Goal: Task Accomplishment & Management: Manage account settings

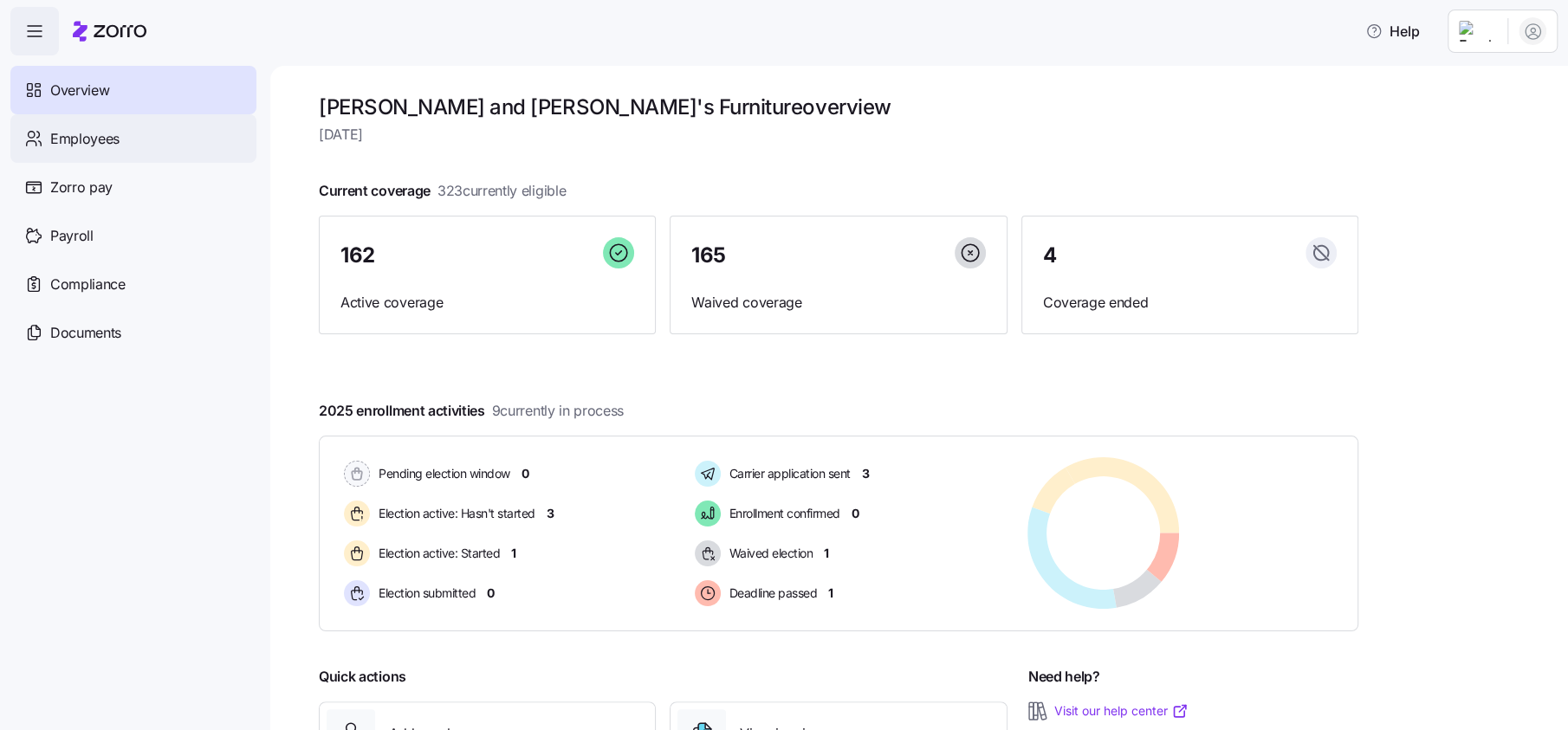
click at [119, 137] on span "Employees" at bounding box center [85, 139] width 69 height 22
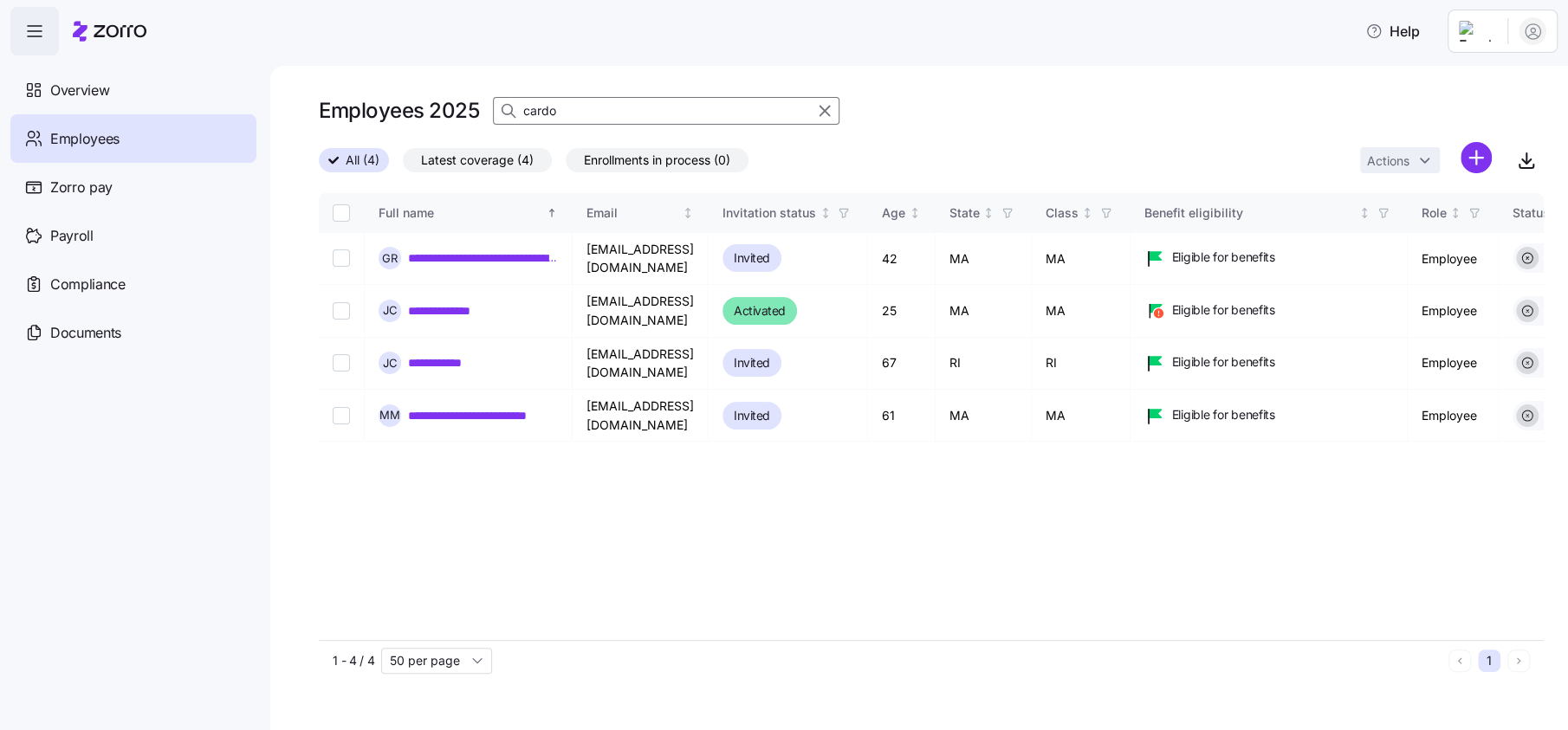
click at [625, 109] on input "cardo" at bounding box center [666, 111] width 346 height 28
type input "barton"
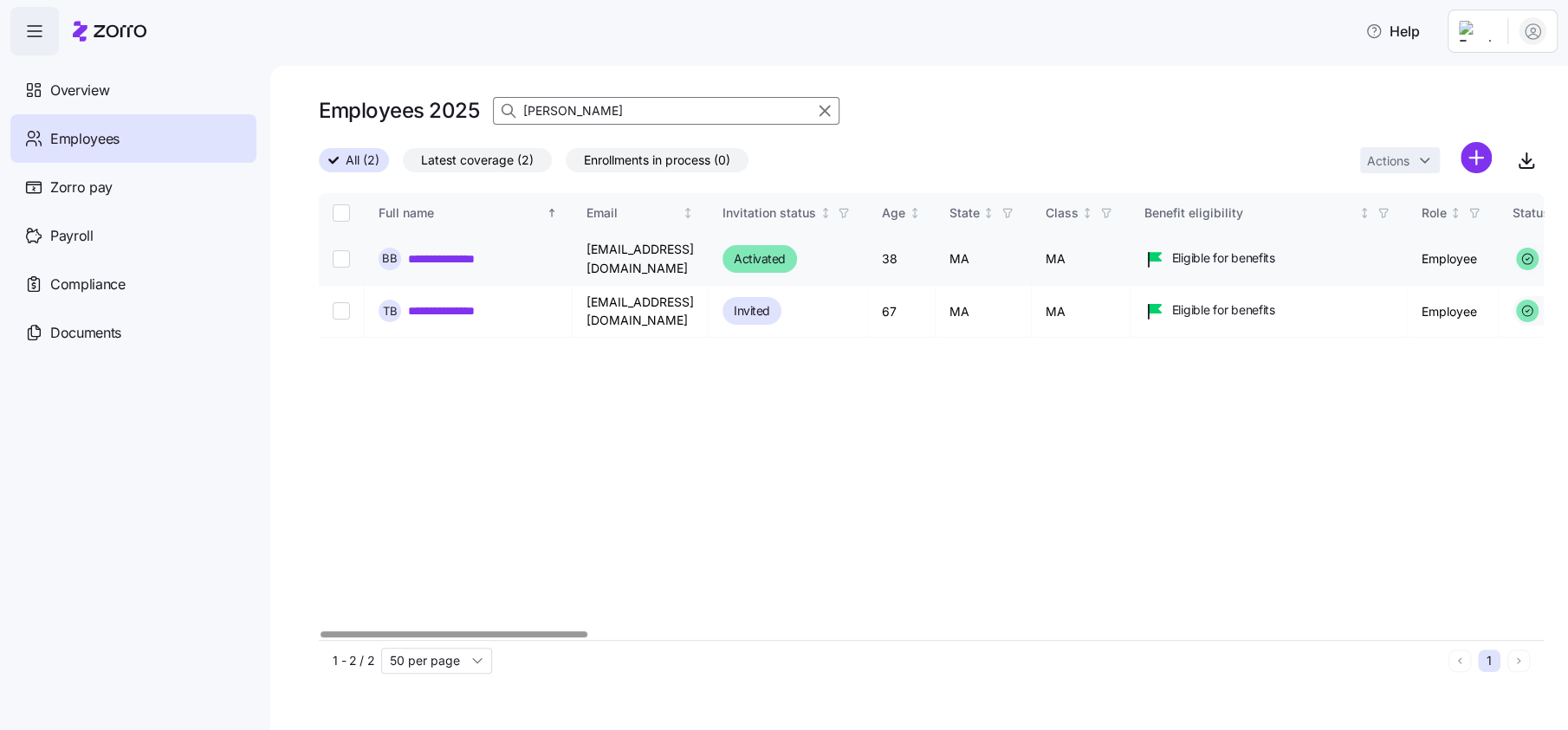
click at [484, 252] on link "**********" at bounding box center [465, 259] width 116 height 18
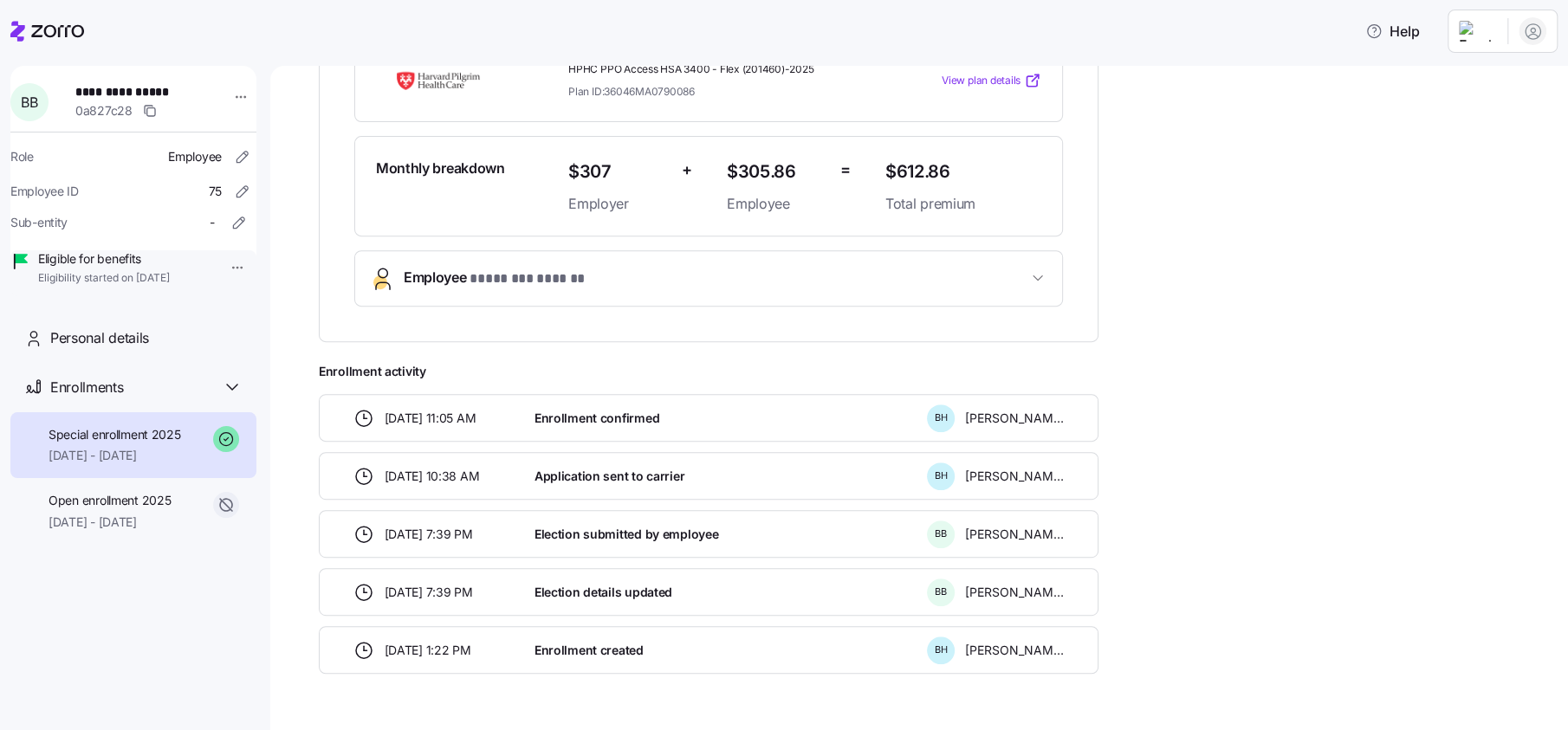
scroll to position [432, 0]
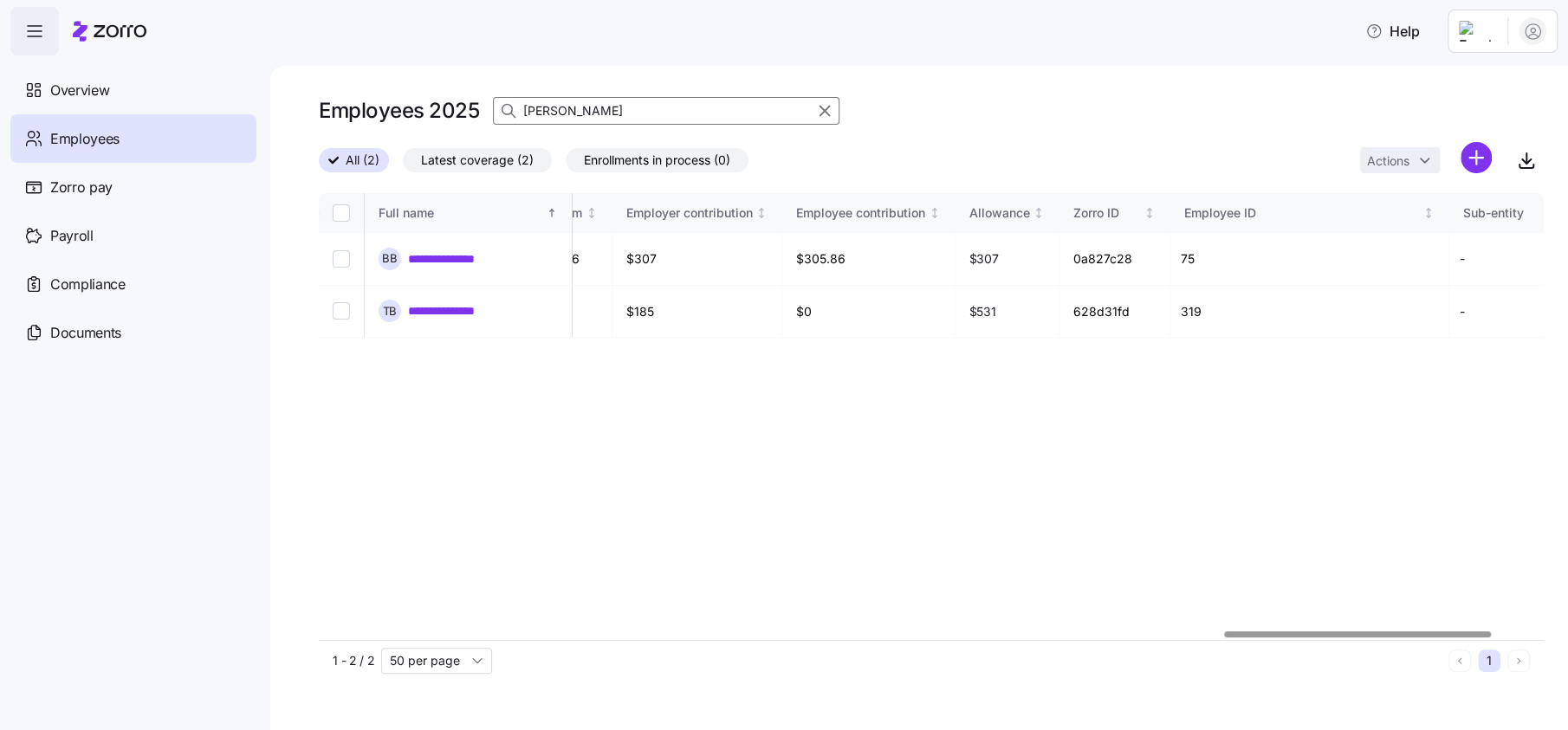
scroll to position [0, 4192]
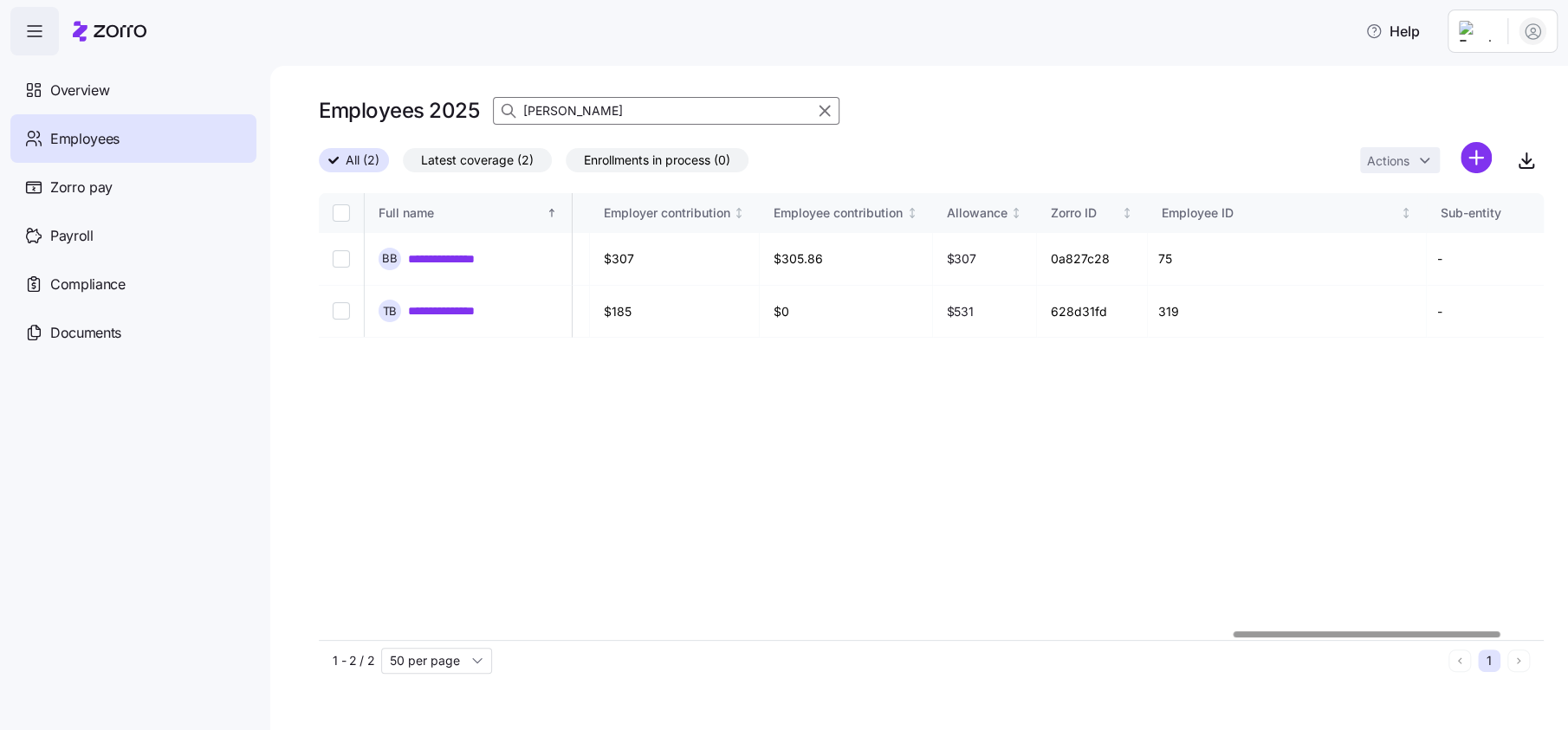
click at [1454, 634] on div at bounding box center [1367, 634] width 267 height 6
click at [103, 231] on div "Payroll" at bounding box center [134, 235] width 246 height 48
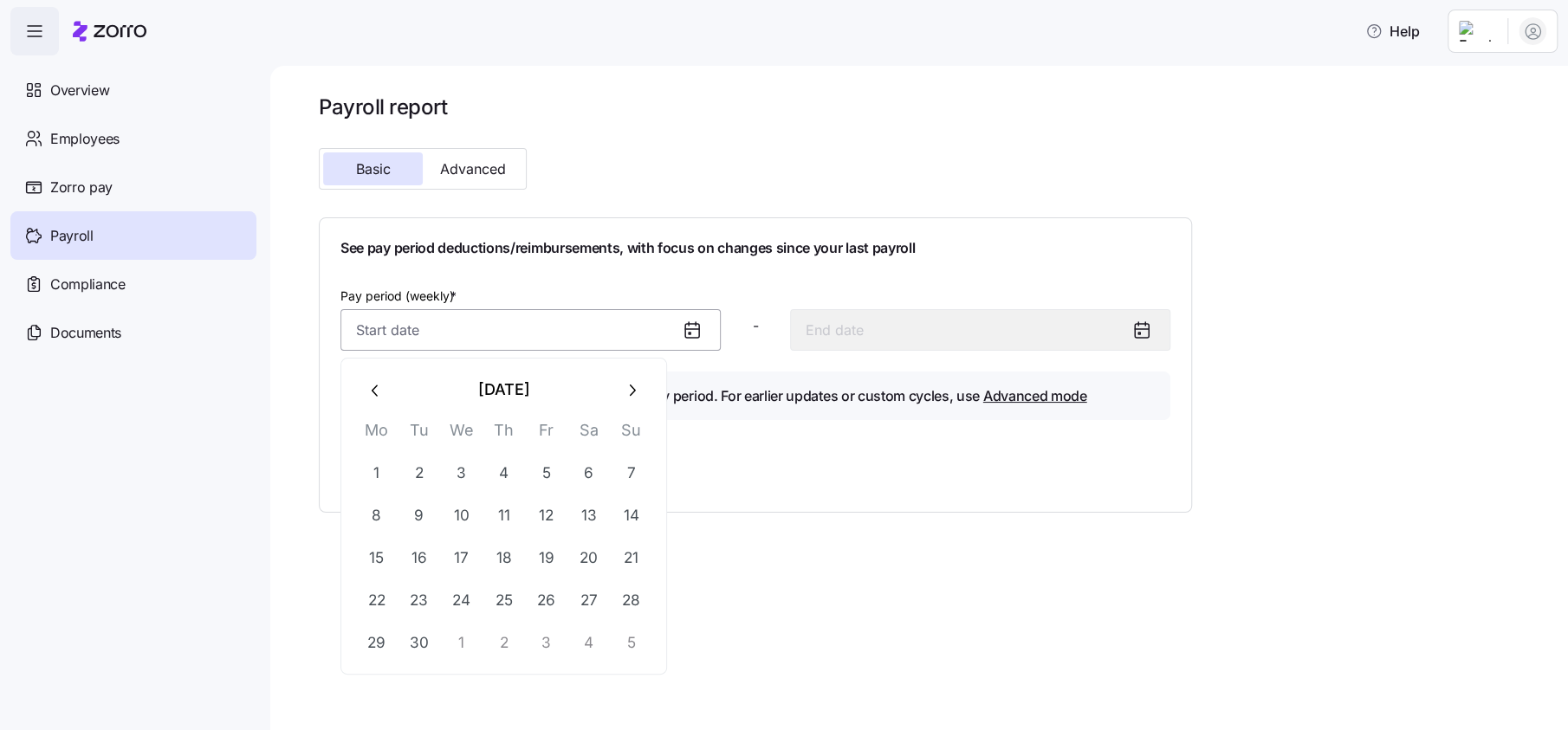
click at [382, 344] on input "Pay period (weekly) *" at bounding box center [530, 330] width 380 height 42
click at [376, 518] on button "8" at bounding box center [376, 515] width 42 height 42
type input "September 8, 2025"
type input "September 14, 2025"
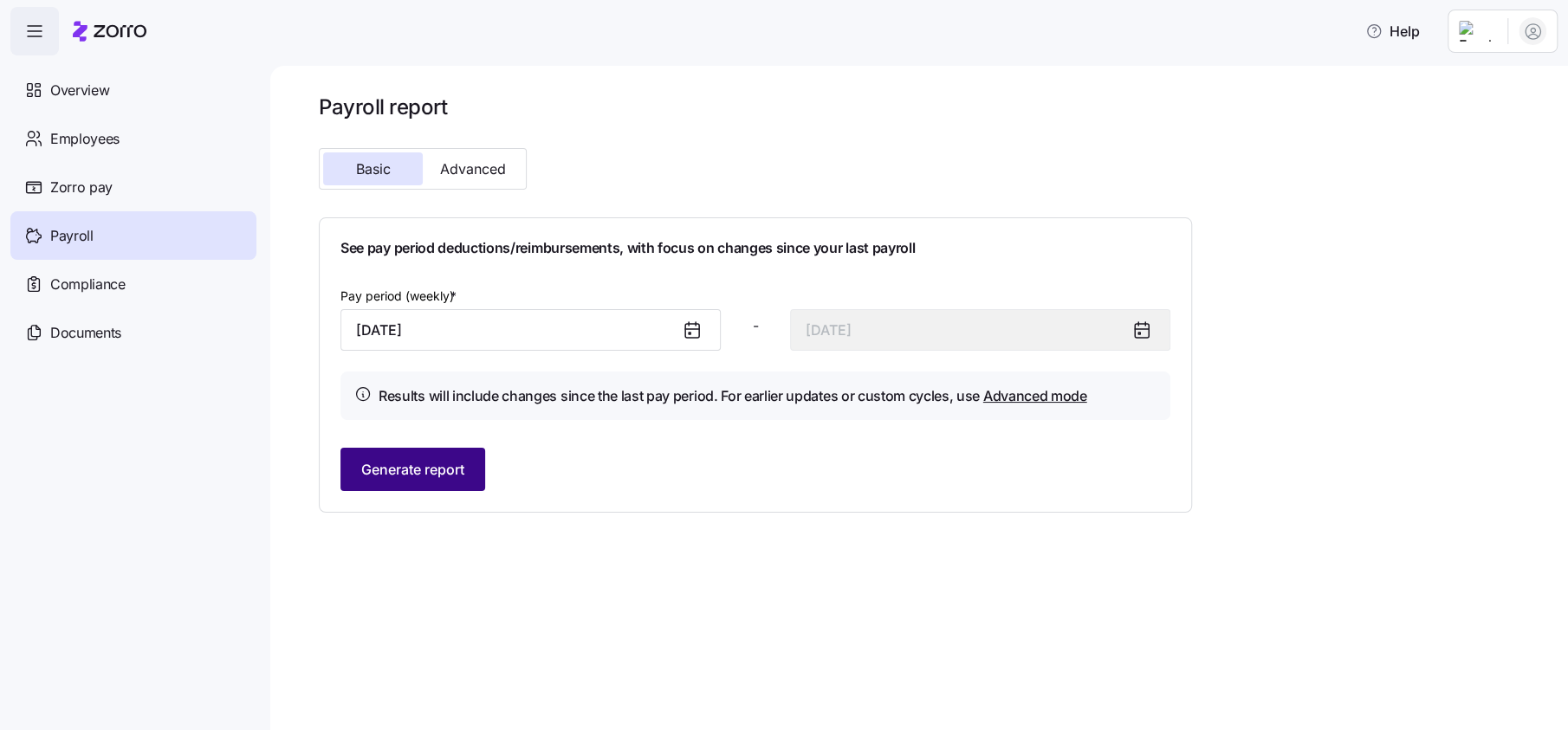
click at [401, 477] on span "Generate report" at bounding box center [413, 469] width 103 height 21
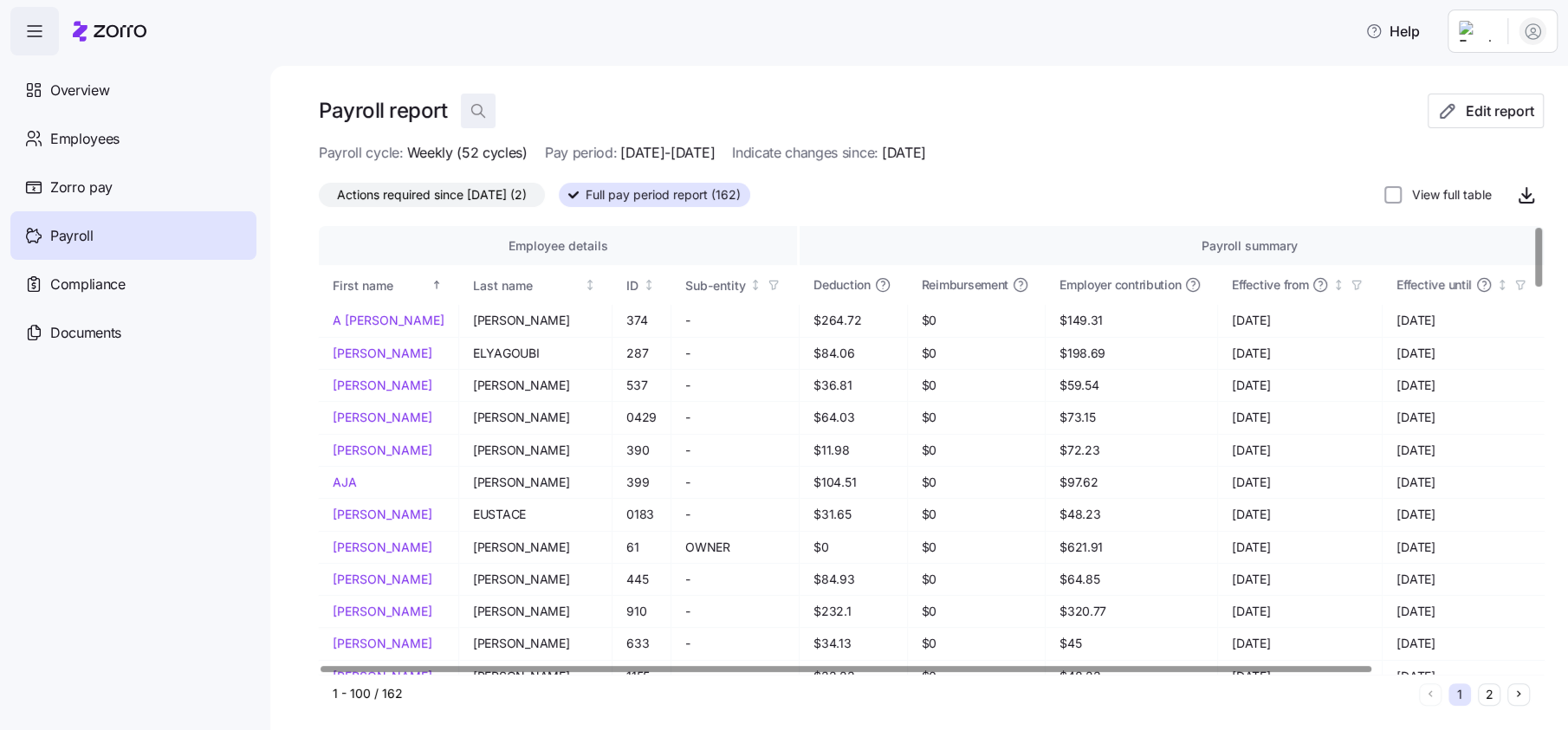
click at [485, 111] on icon "button" at bounding box center [479, 111] width 18 height 18
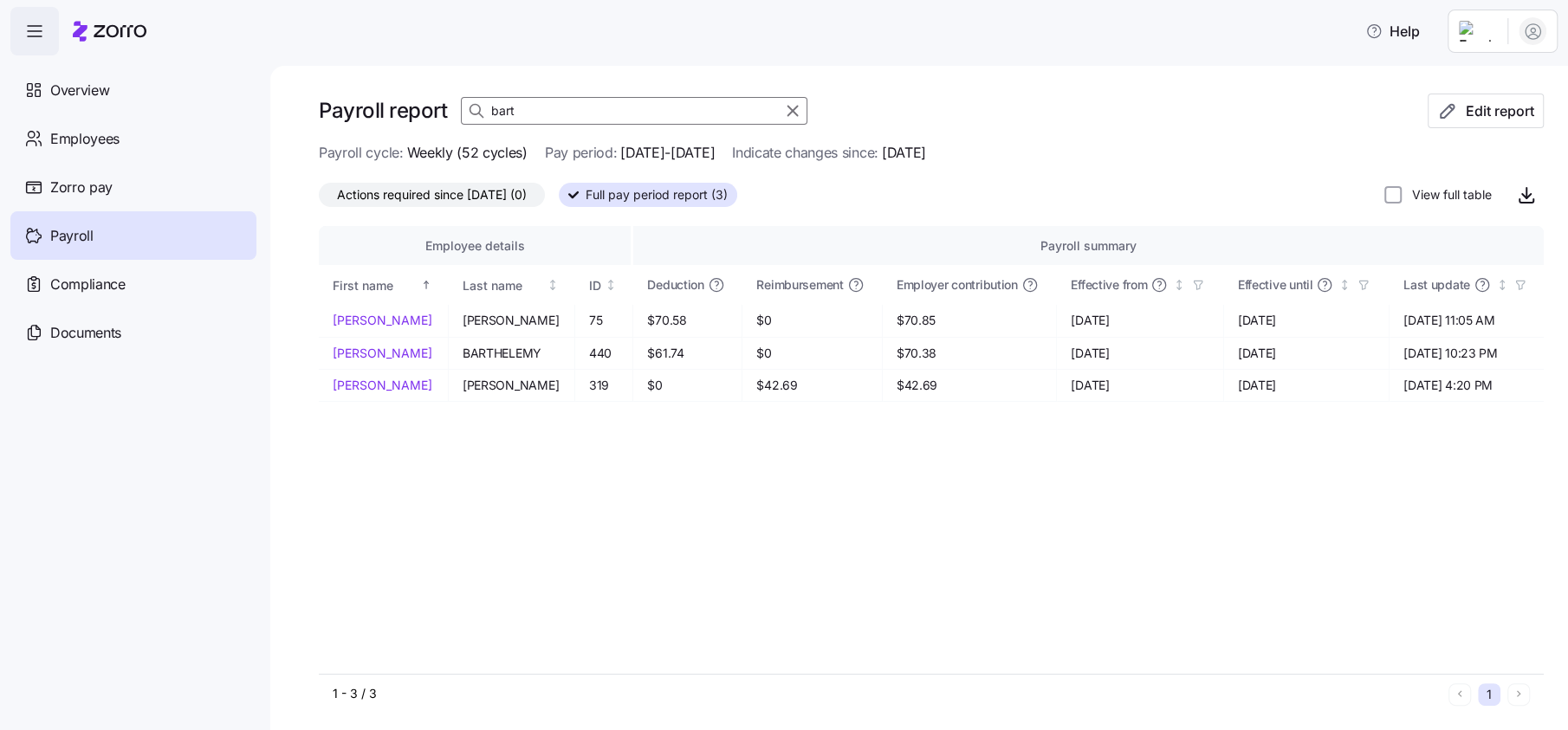
click at [542, 112] on input "bart" at bounding box center [634, 111] width 346 height 28
click at [542, 108] on input "bart" at bounding box center [634, 111] width 346 height 28
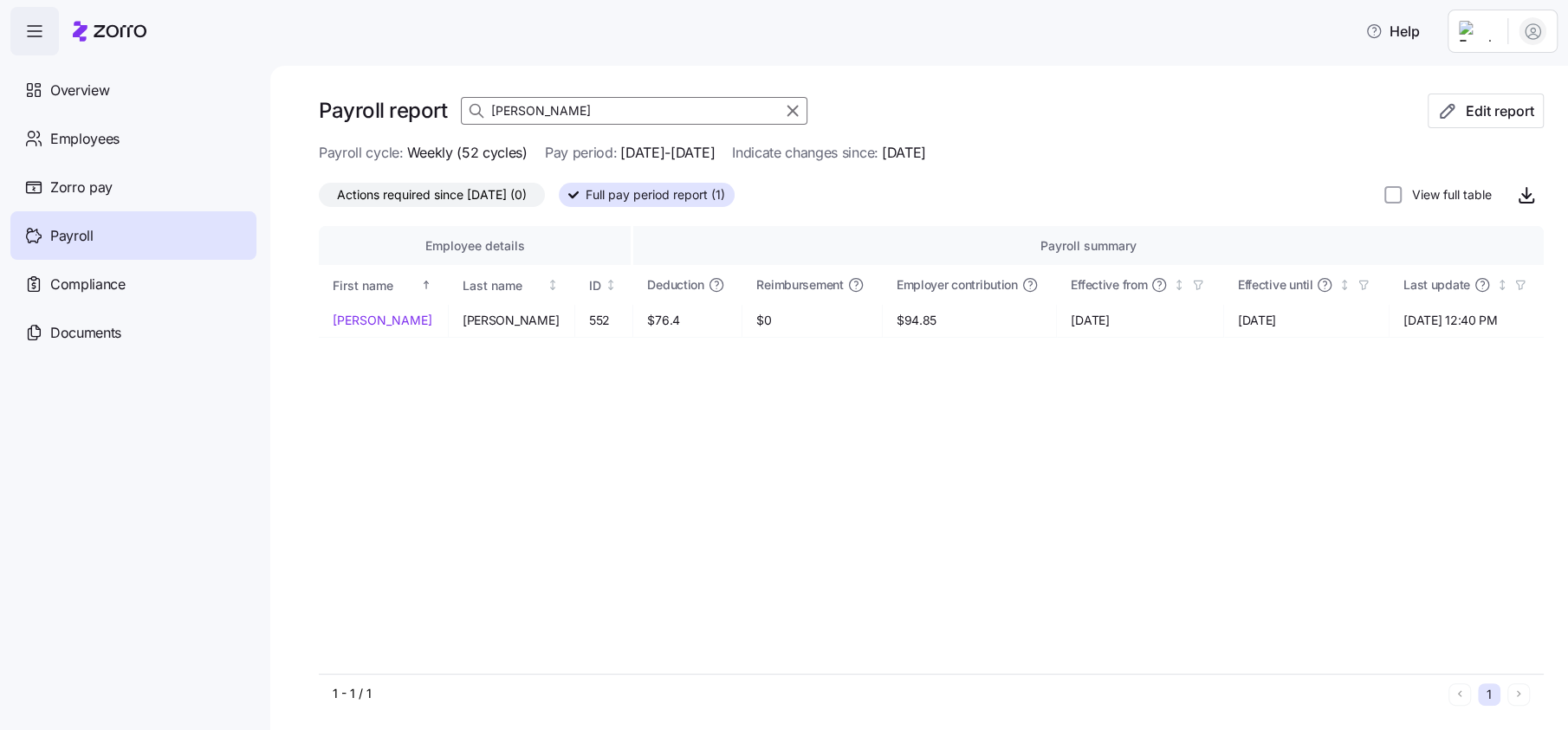
click at [621, 114] on input "macie" at bounding box center [634, 111] width 346 height 28
click at [560, 110] on input "francis" at bounding box center [634, 111] width 346 height 28
type input "barton"
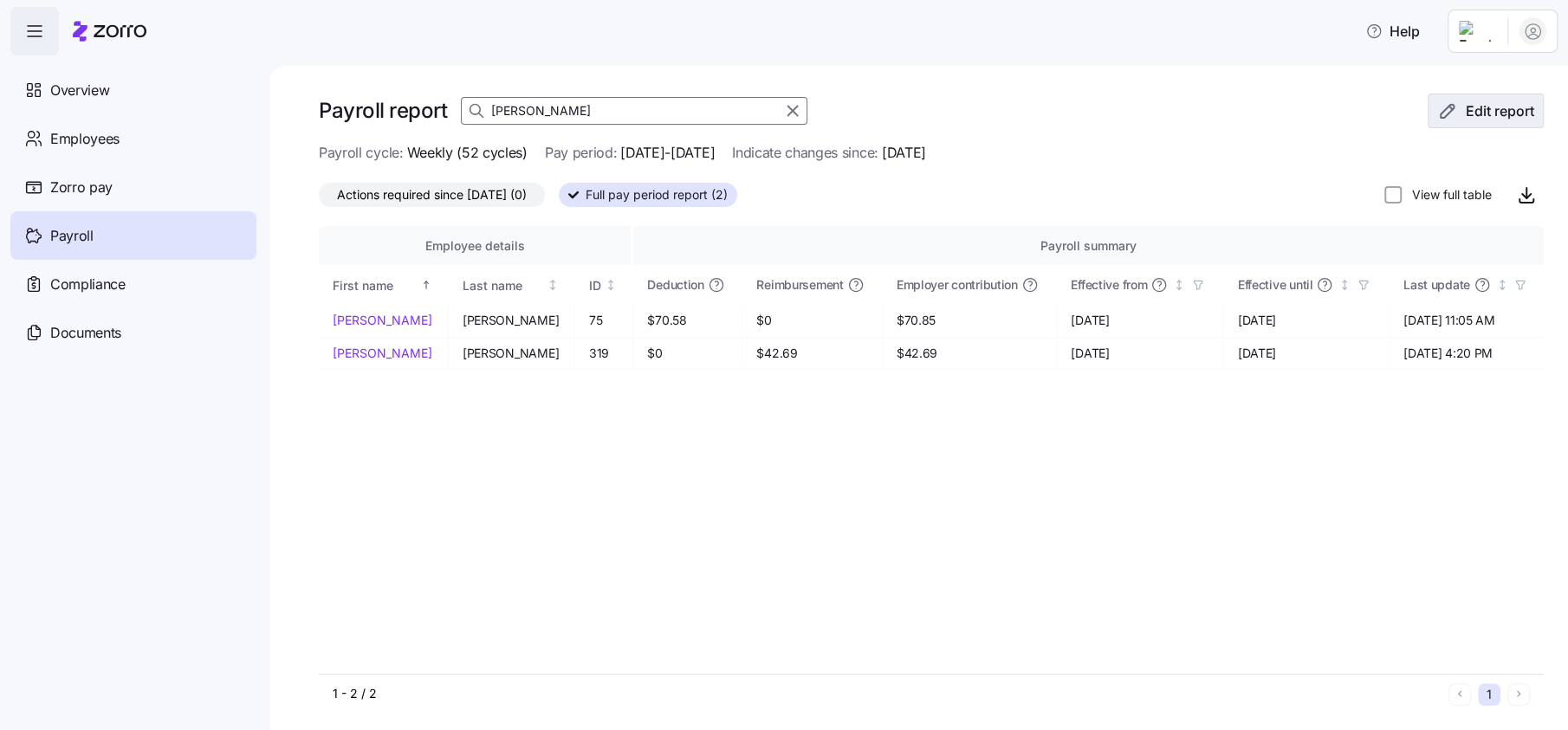
click at [1444, 108] on span "Edit report" at bounding box center [1486, 111] width 87 height 21
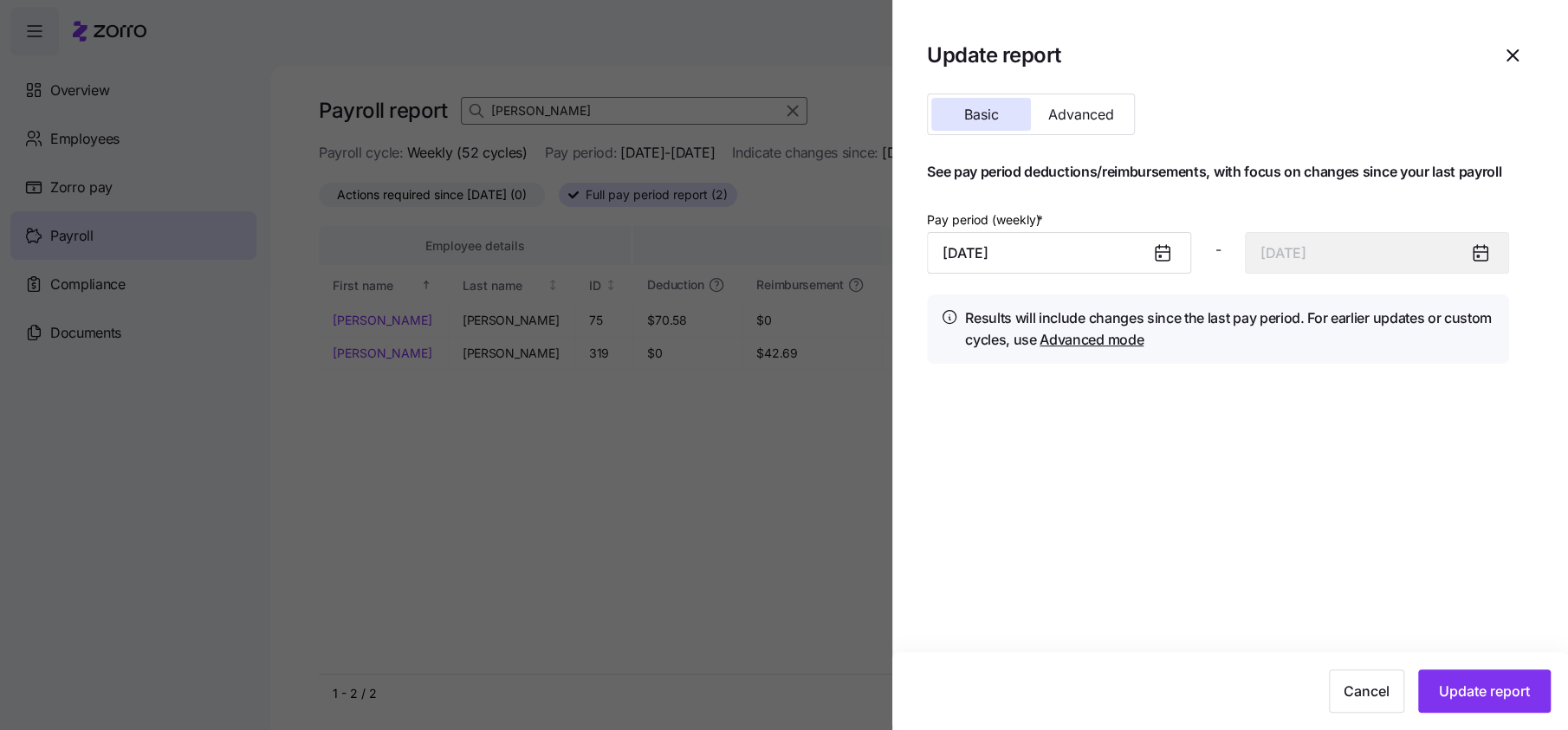
click at [1162, 254] on icon at bounding box center [1162, 254] width 14 height 14
click at [1046, 266] on input "September 8, 2025" at bounding box center [1059, 253] width 264 height 42
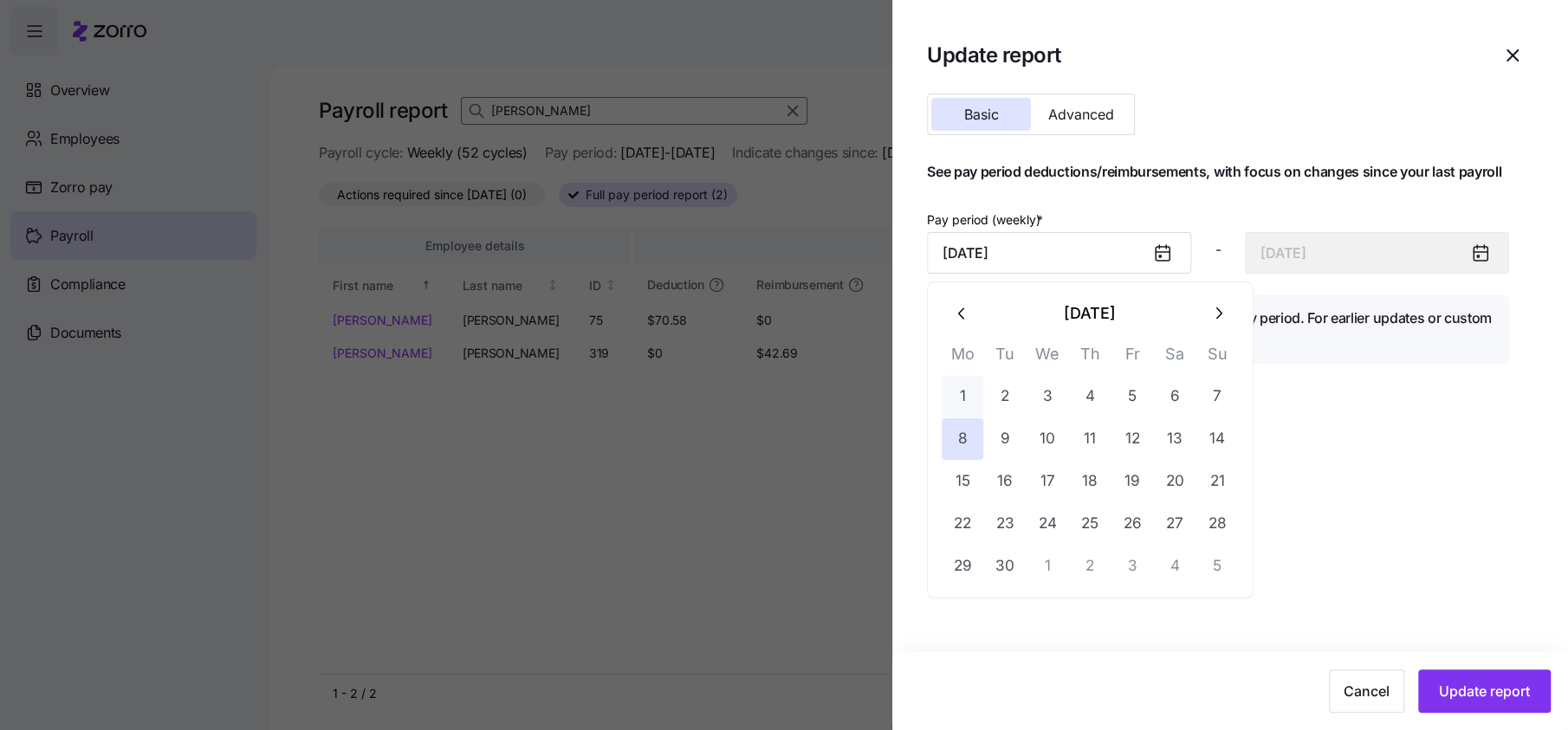
drag, startPoint x: 968, startPoint y: 400, endPoint x: 981, endPoint y: 401, distance: 13.0
click at [968, 399] on button "1" at bounding box center [963, 397] width 42 height 42
type input "September 1, 2025"
type input "September 7, 2025"
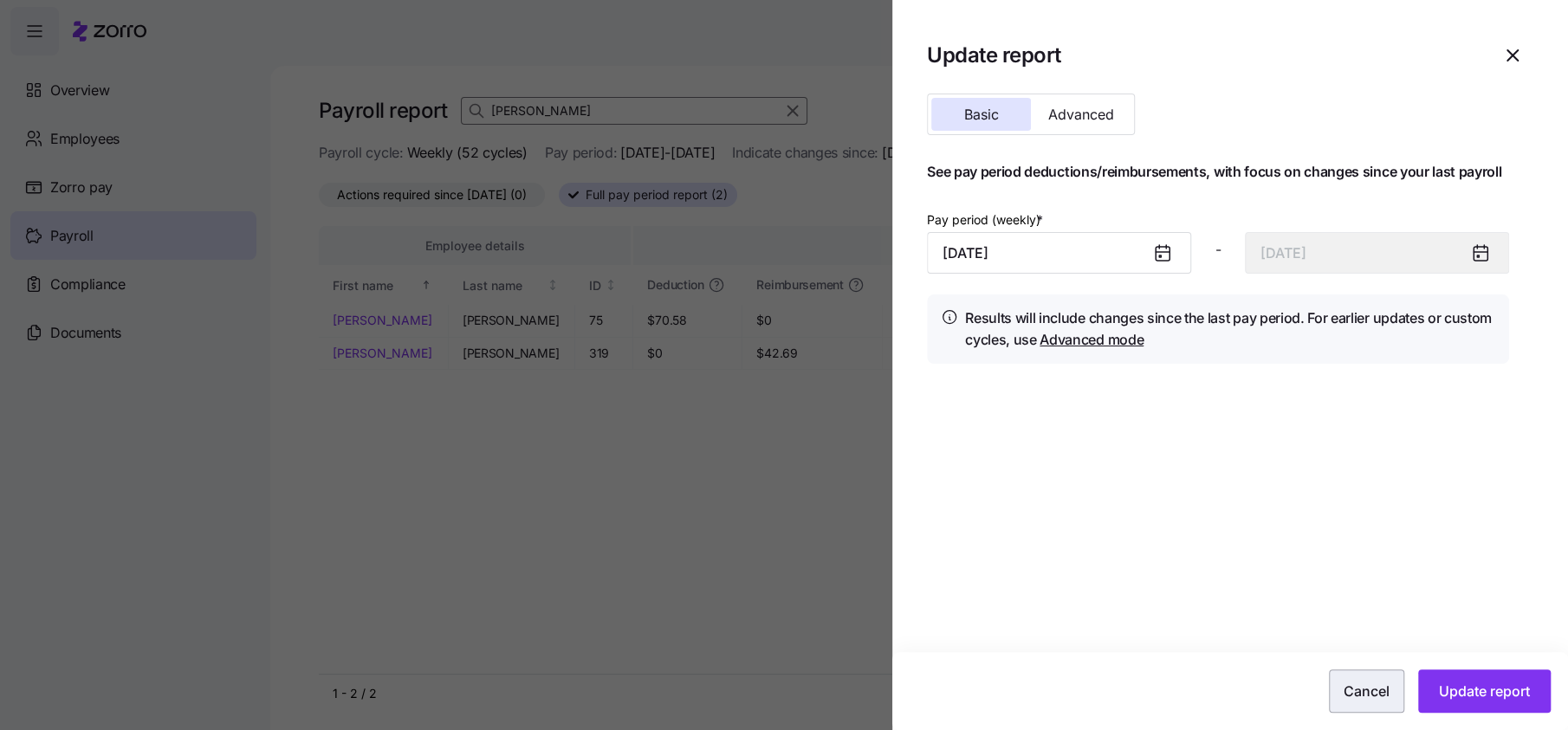
drag, startPoint x: 1462, startPoint y: 692, endPoint x: 1463, endPoint y: 681, distance: 11.0
click at [1463, 690] on span "Update report" at bounding box center [1484, 690] width 91 height 21
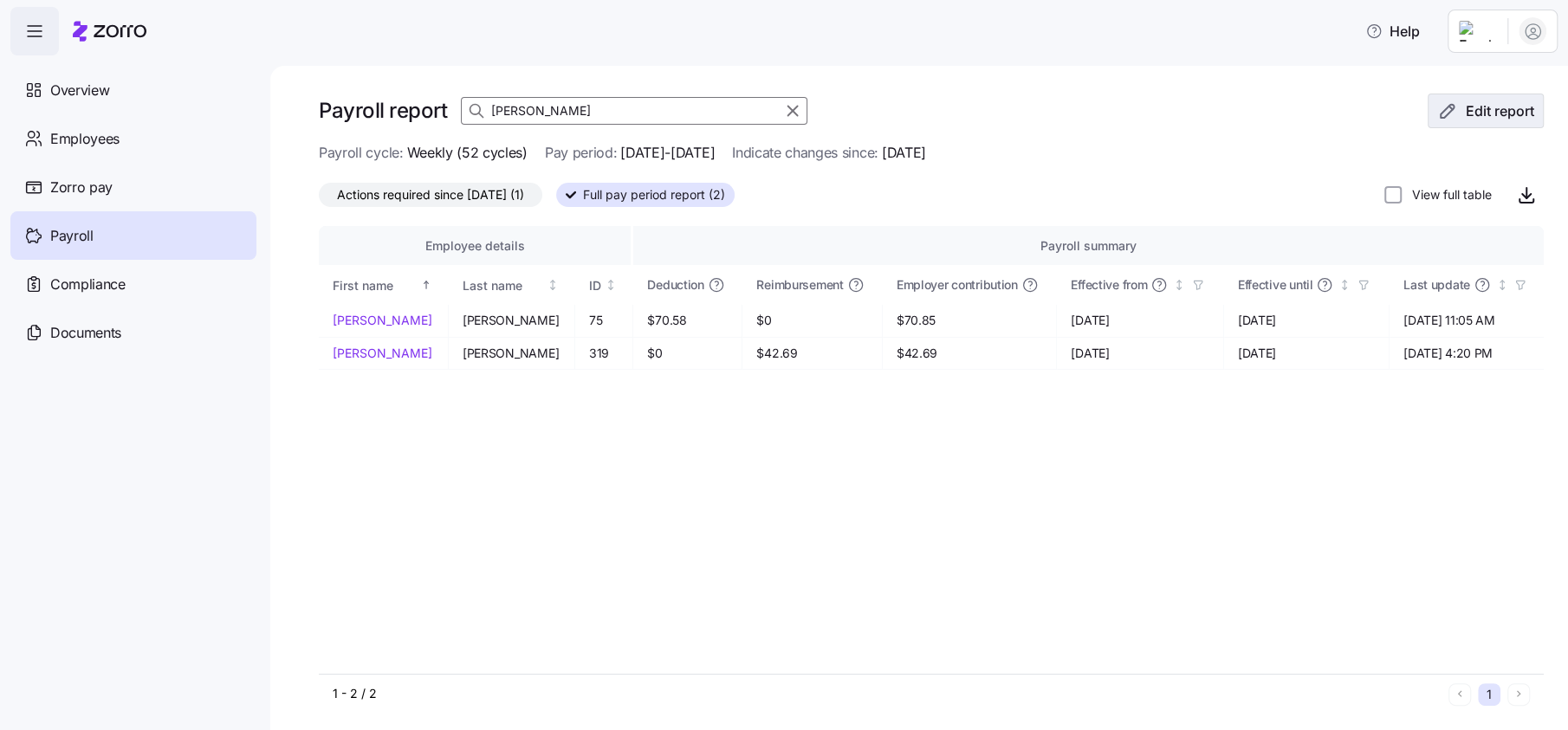
click at [1481, 115] on span "Edit report" at bounding box center [1499, 111] width 68 height 21
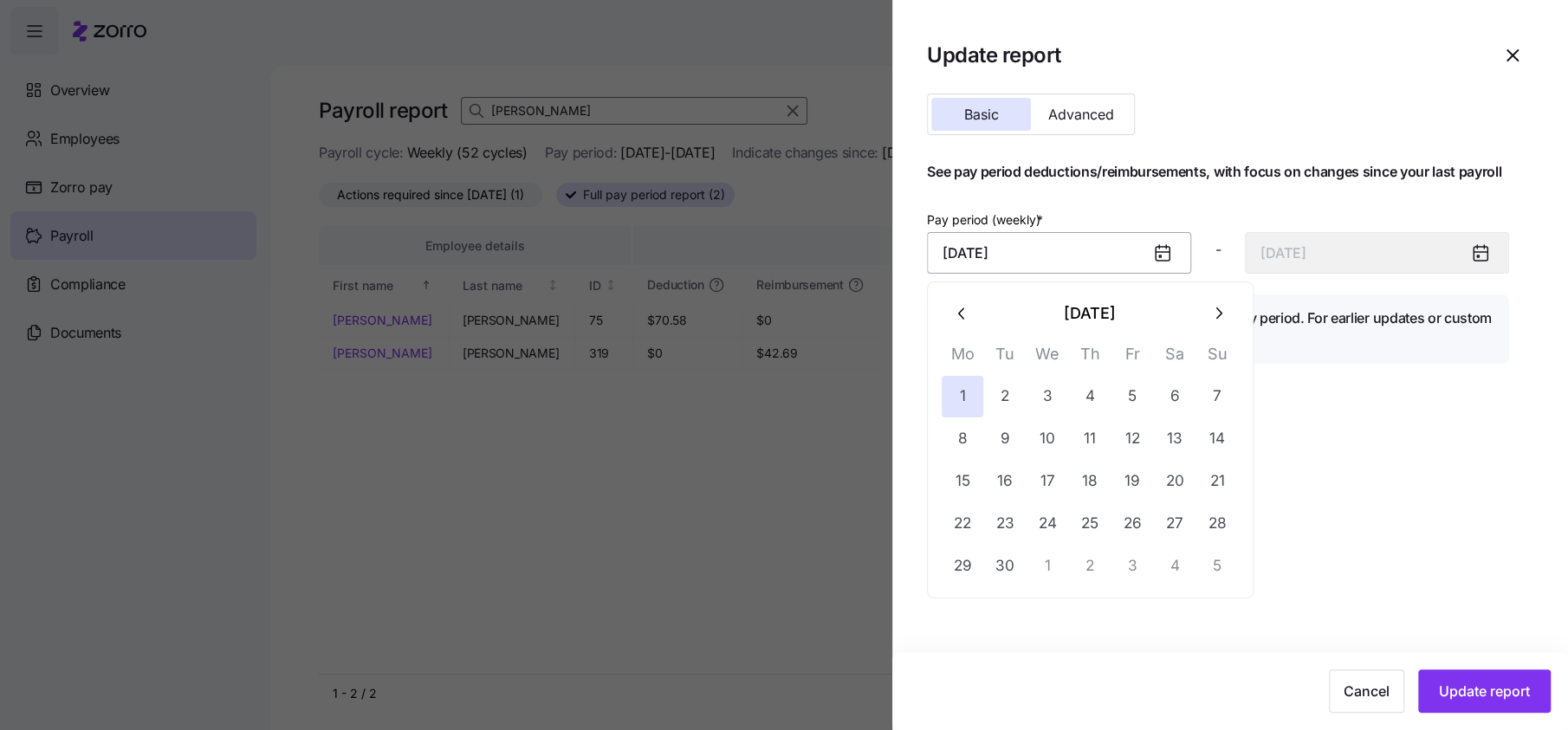
click at [1009, 249] on input "September 1, 2025" at bounding box center [1059, 253] width 264 height 42
click at [965, 479] on button "15" at bounding box center [963, 482] width 42 height 42
type input "September 15, 2025"
type input "September 21, 2025"
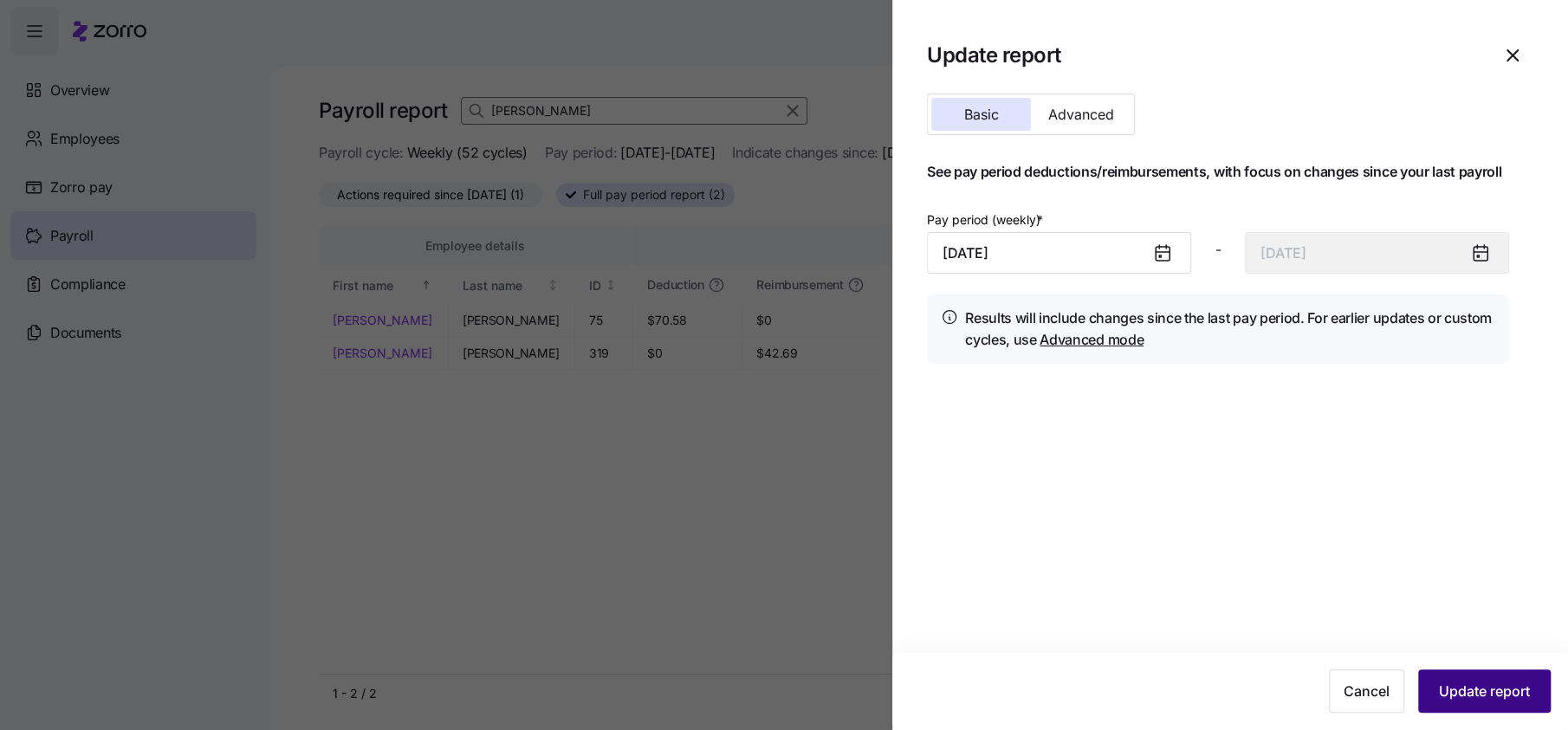
click at [1459, 687] on span "Update report" at bounding box center [1484, 690] width 91 height 21
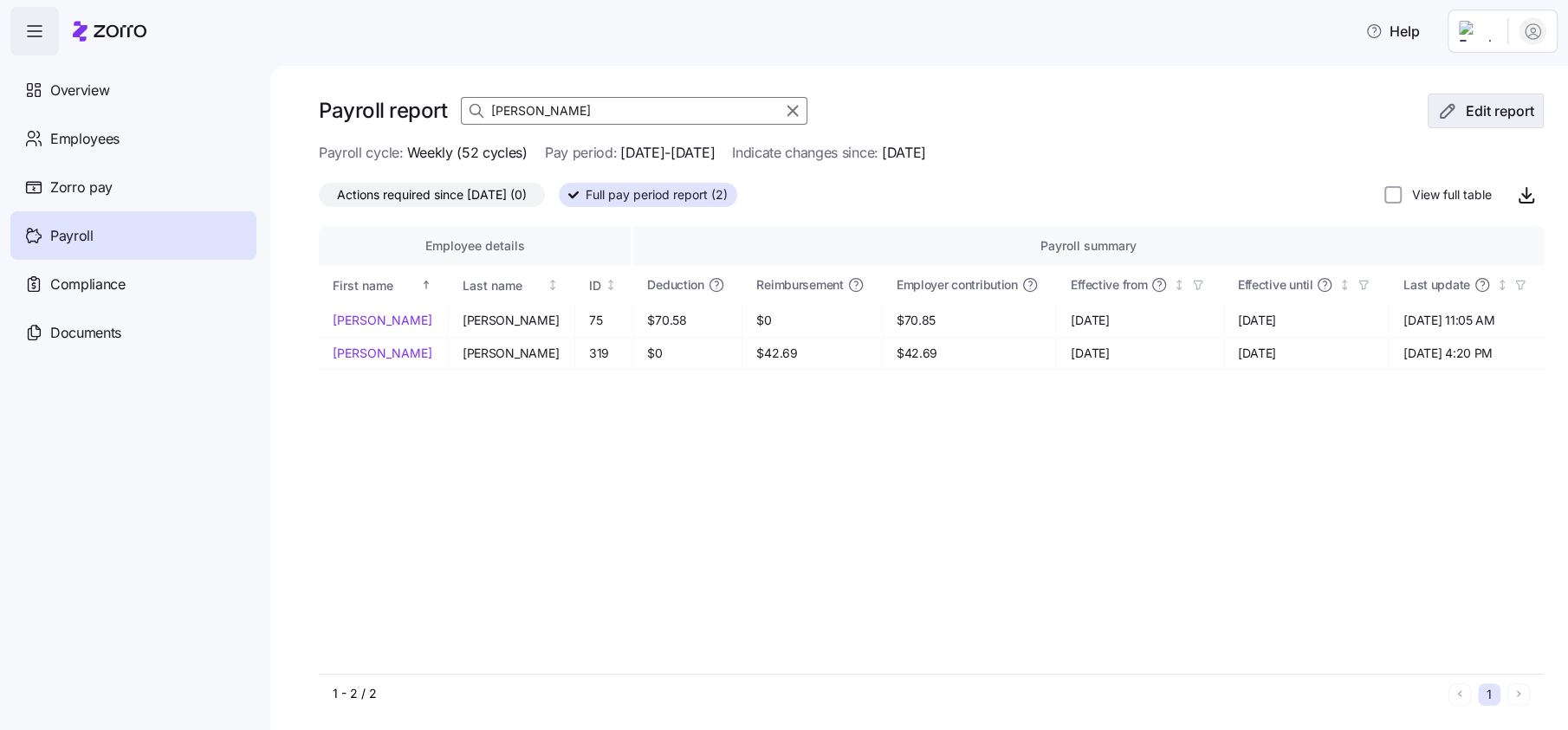
click at [1467, 105] on span "Edit report" at bounding box center [1499, 111] width 68 height 21
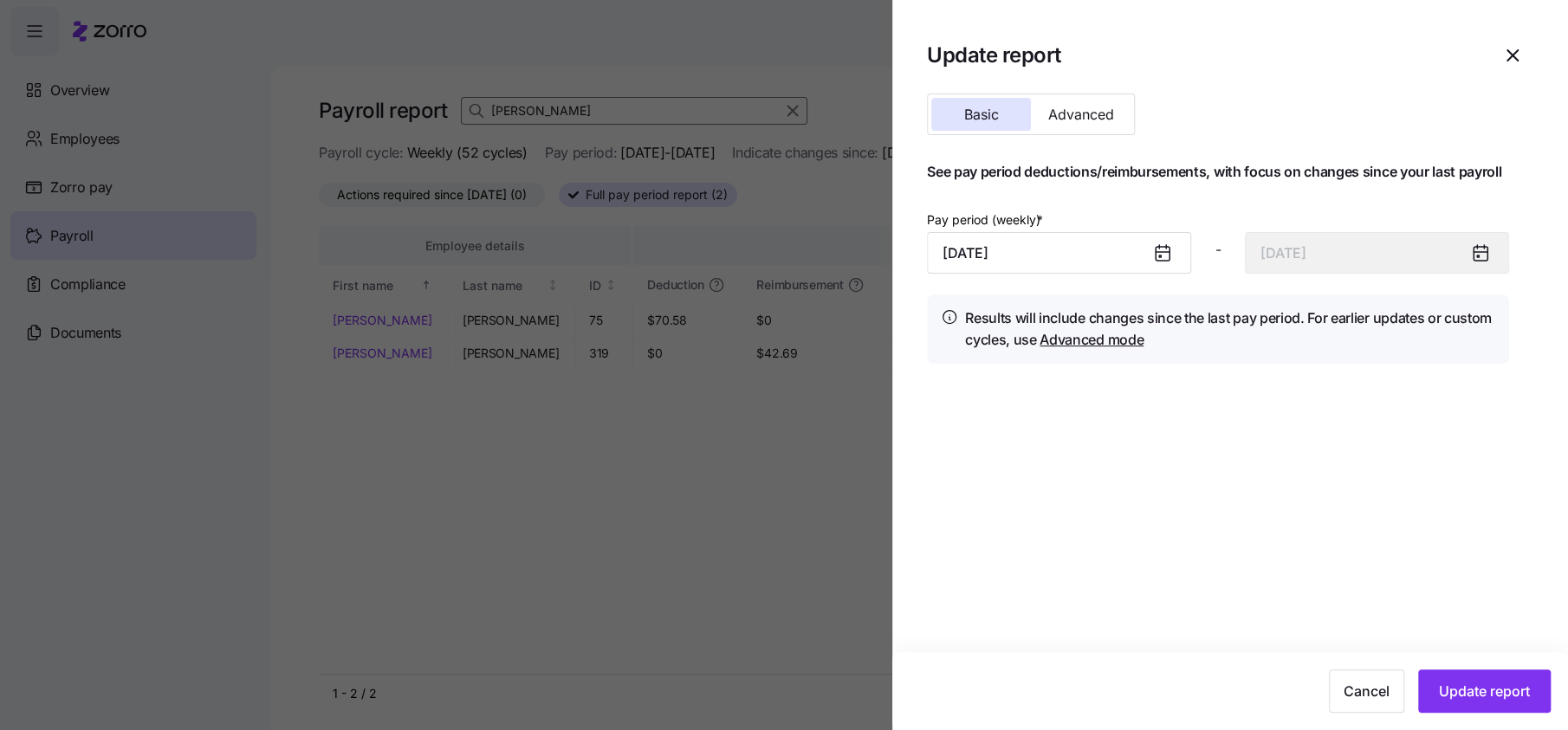
click at [1165, 248] on icon at bounding box center [1165, 247] width 0 height 4
click at [1168, 254] on icon at bounding box center [1162, 254] width 14 height 14
click at [1045, 259] on input "September 15, 2025" at bounding box center [1059, 253] width 264 height 42
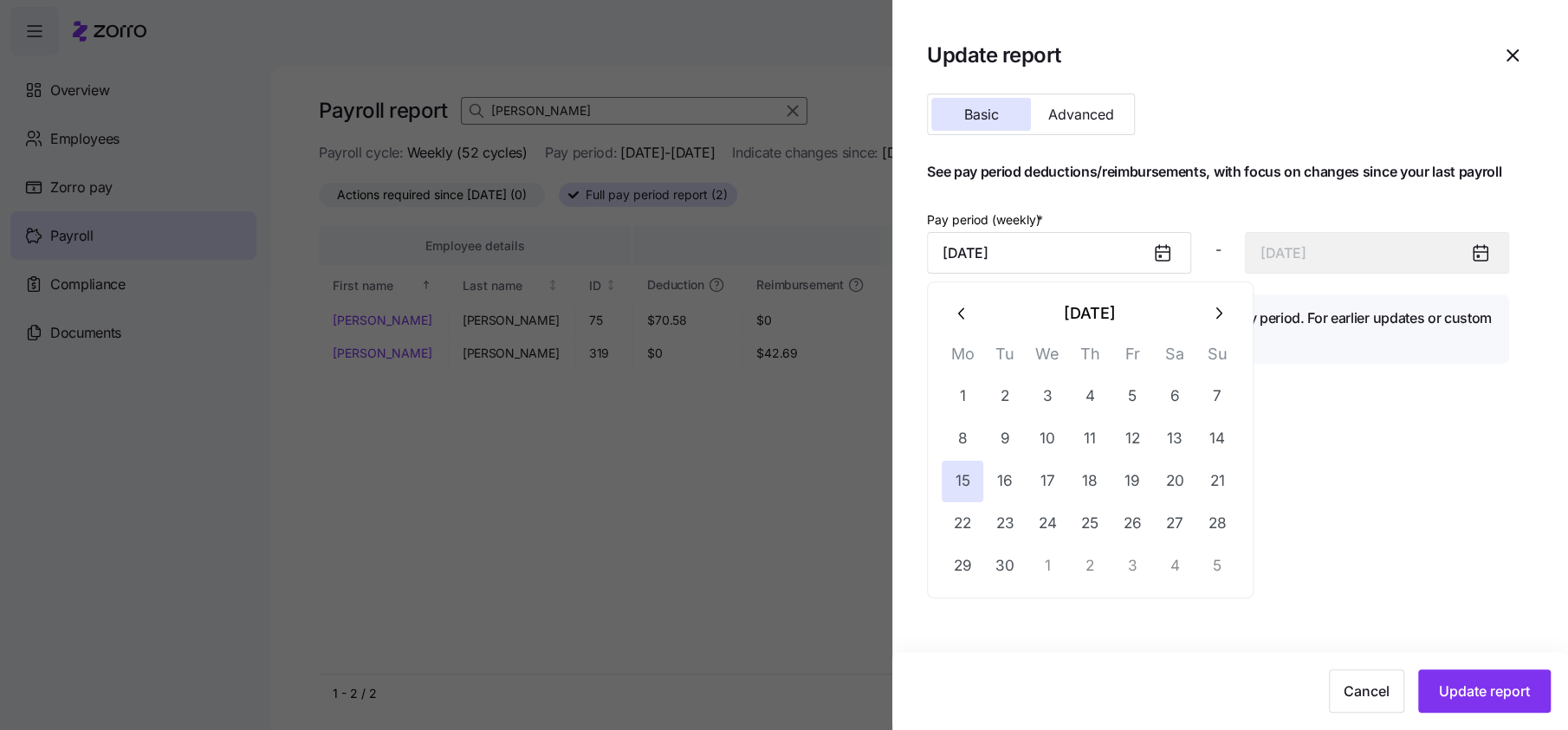
drag, startPoint x: 968, startPoint y: 318, endPoint x: 985, endPoint y: 348, distance: 34.5
click at [969, 318] on icon "button" at bounding box center [962, 313] width 19 height 19
drag, startPoint x: 967, startPoint y: 559, endPoint x: 1131, endPoint y: 561, distance: 164.0
click at [968, 560] on button "25" at bounding box center [963, 567] width 42 height 42
type input "August 25, 2025"
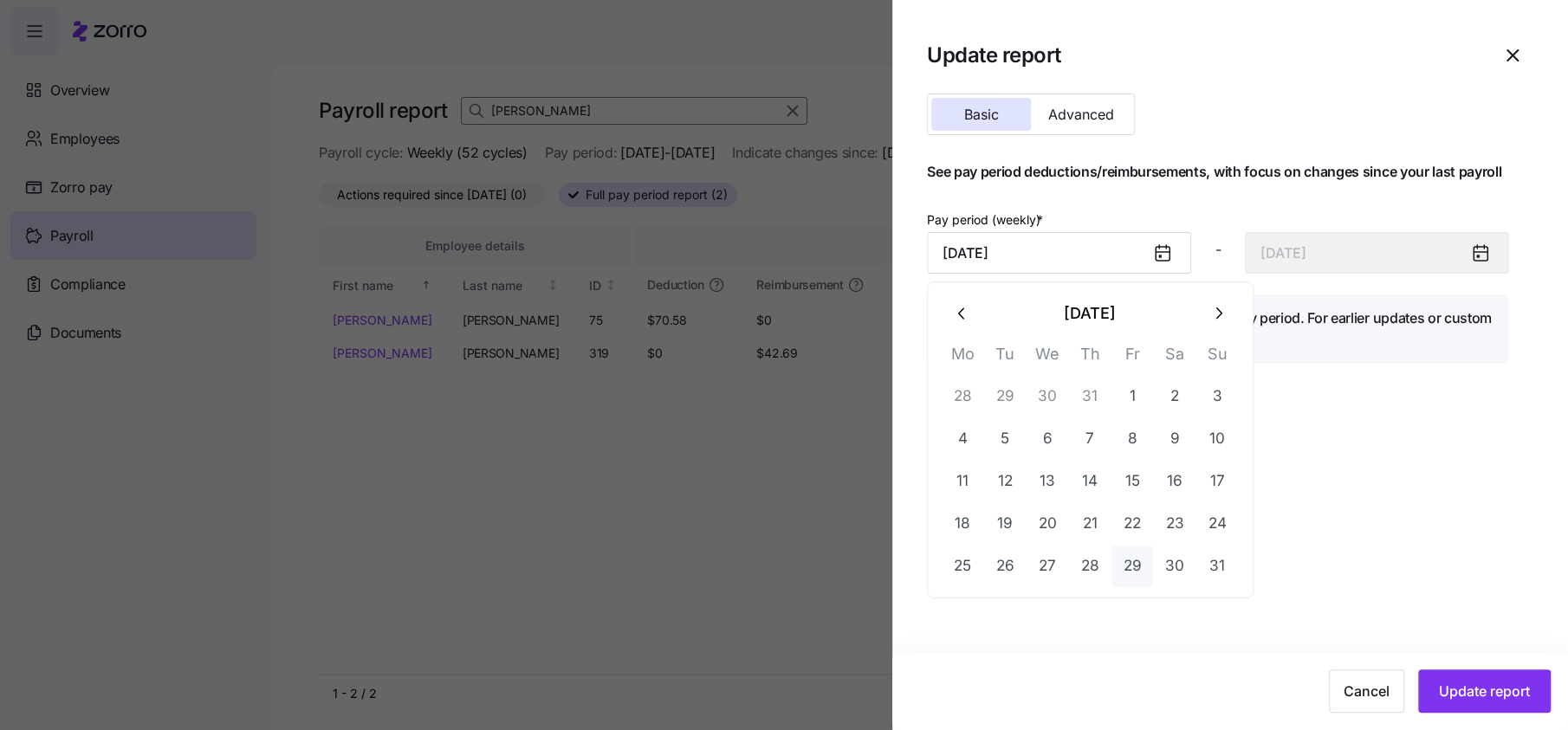
type input "August 31, 2025"
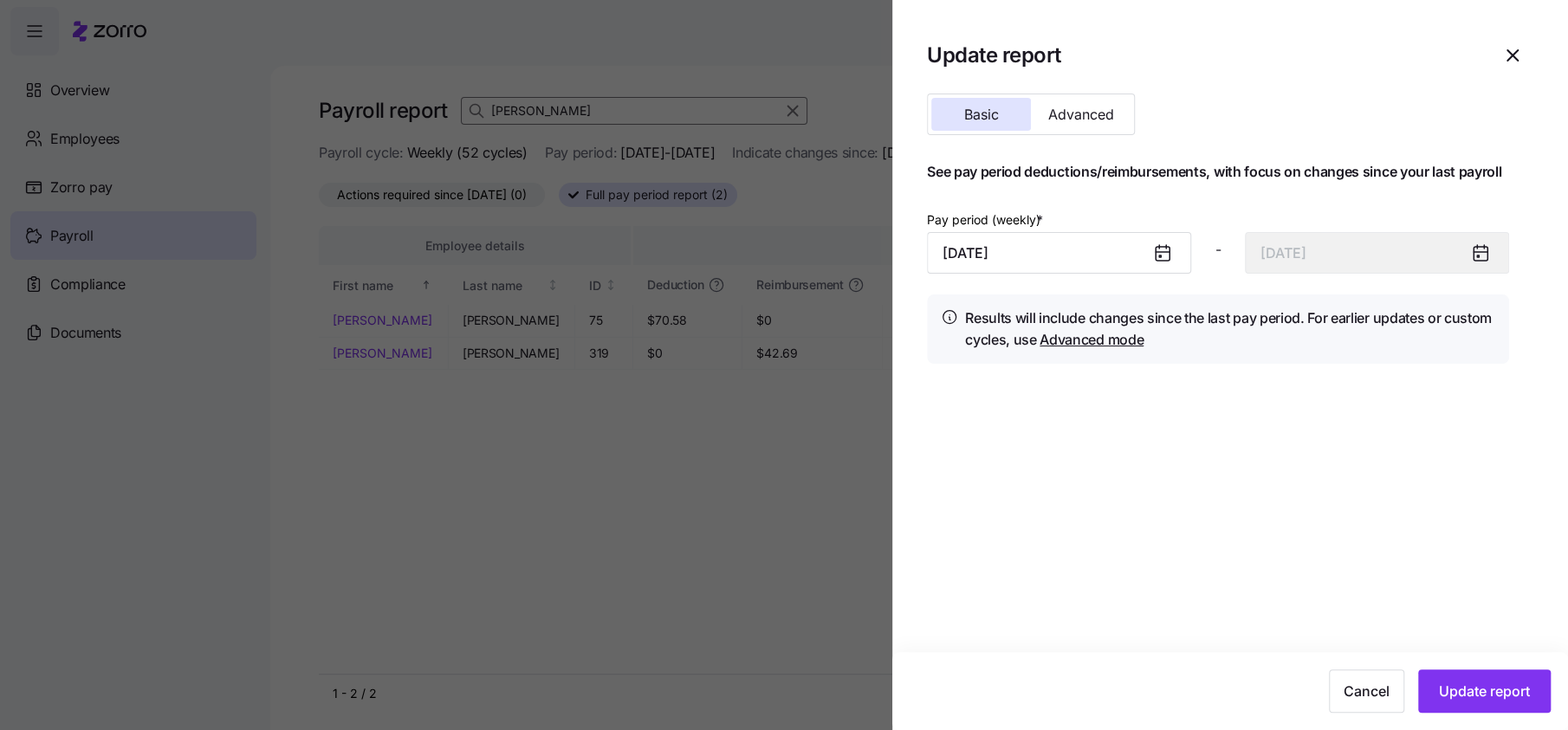
drag, startPoint x: 1443, startPoint y: 690, endPoint x: 1439, endPoint y: 670, distance: 20.4
click at [1444, 687] on span "Update report" at bounding box center [1484, 690] width 91 height 21
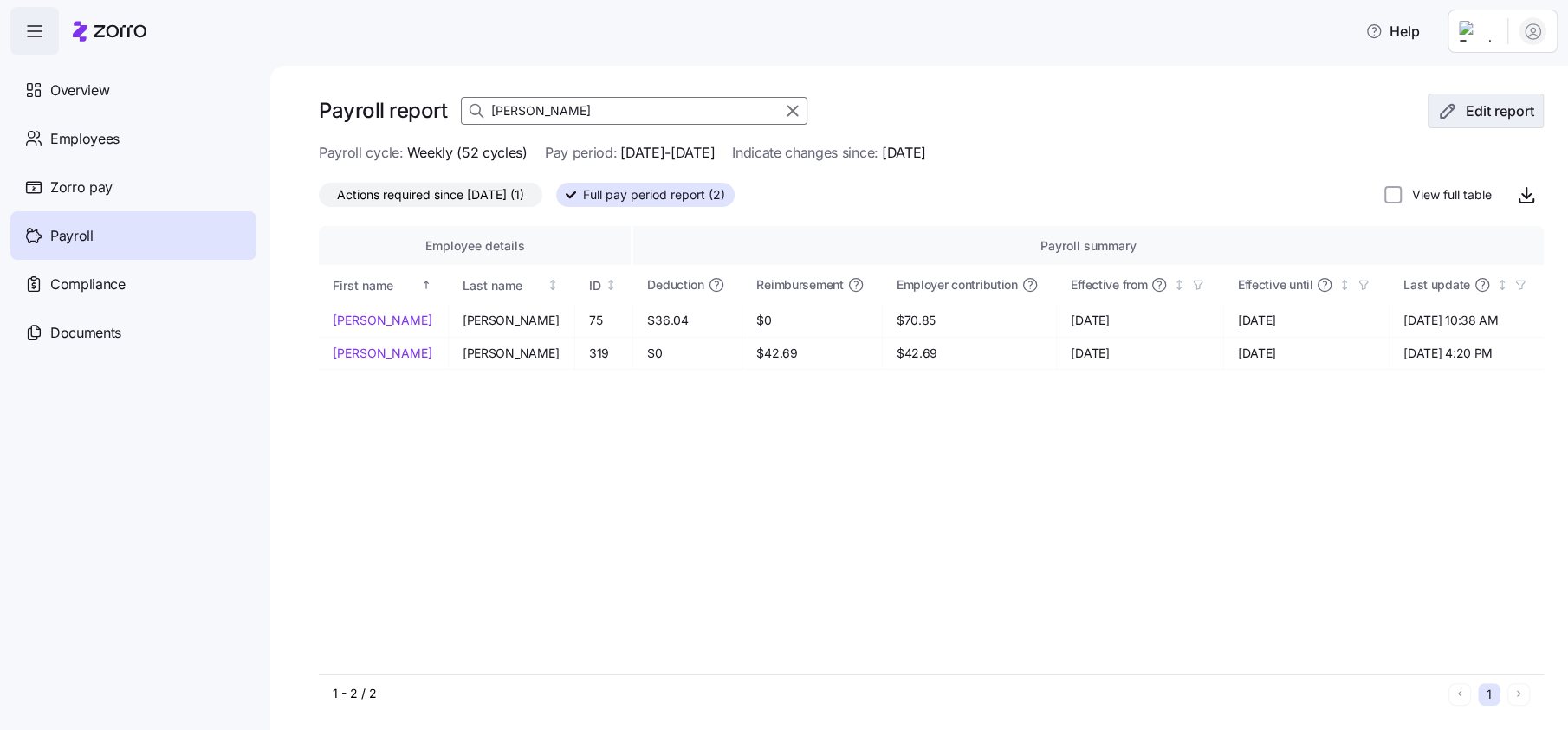
click at [1439, 105] on icon "button" at bounding box center [1447, 111] width 21 height 21
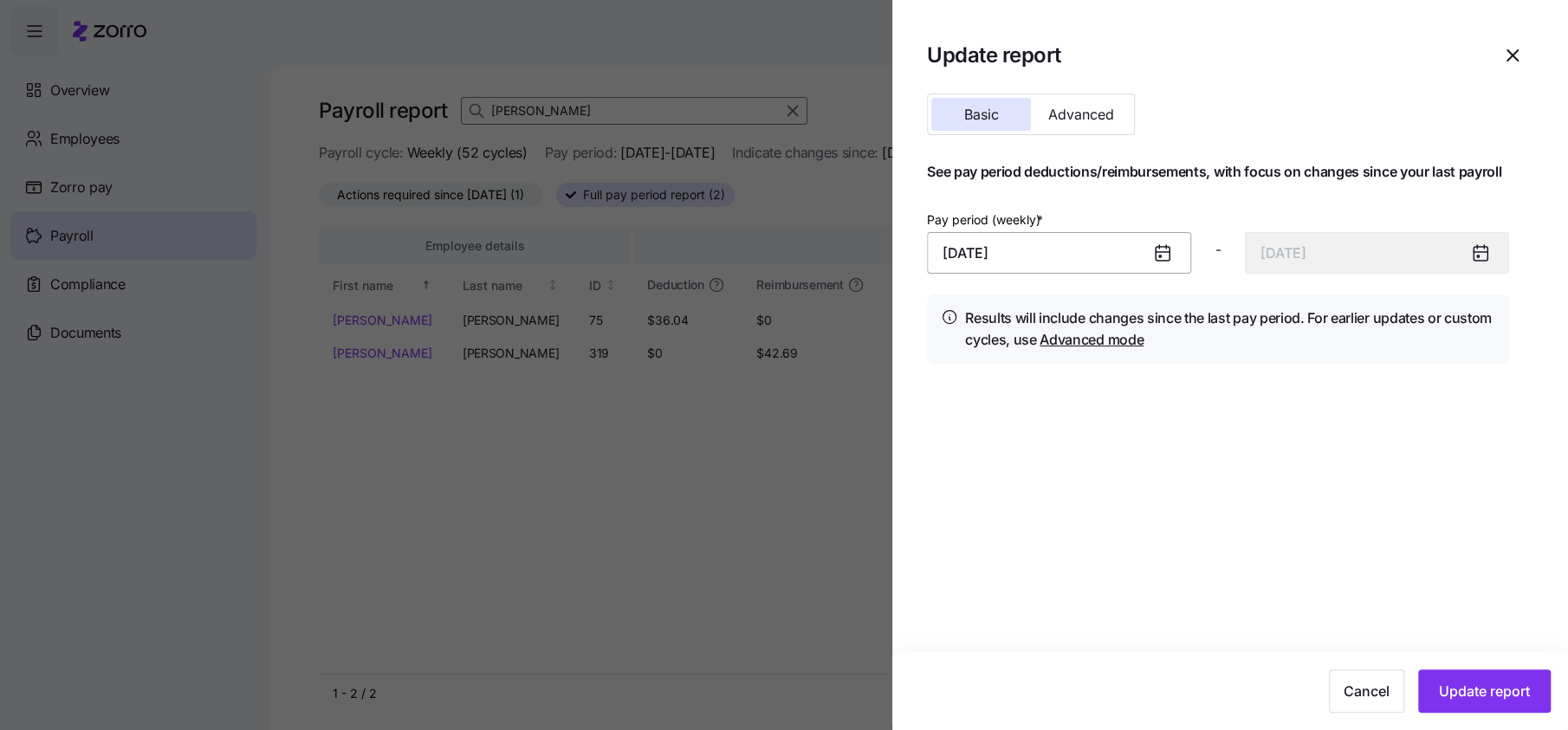
click at [1026, 249] on input "August 25, 2025" at bounding box center [1059, 253] width 264 height 42
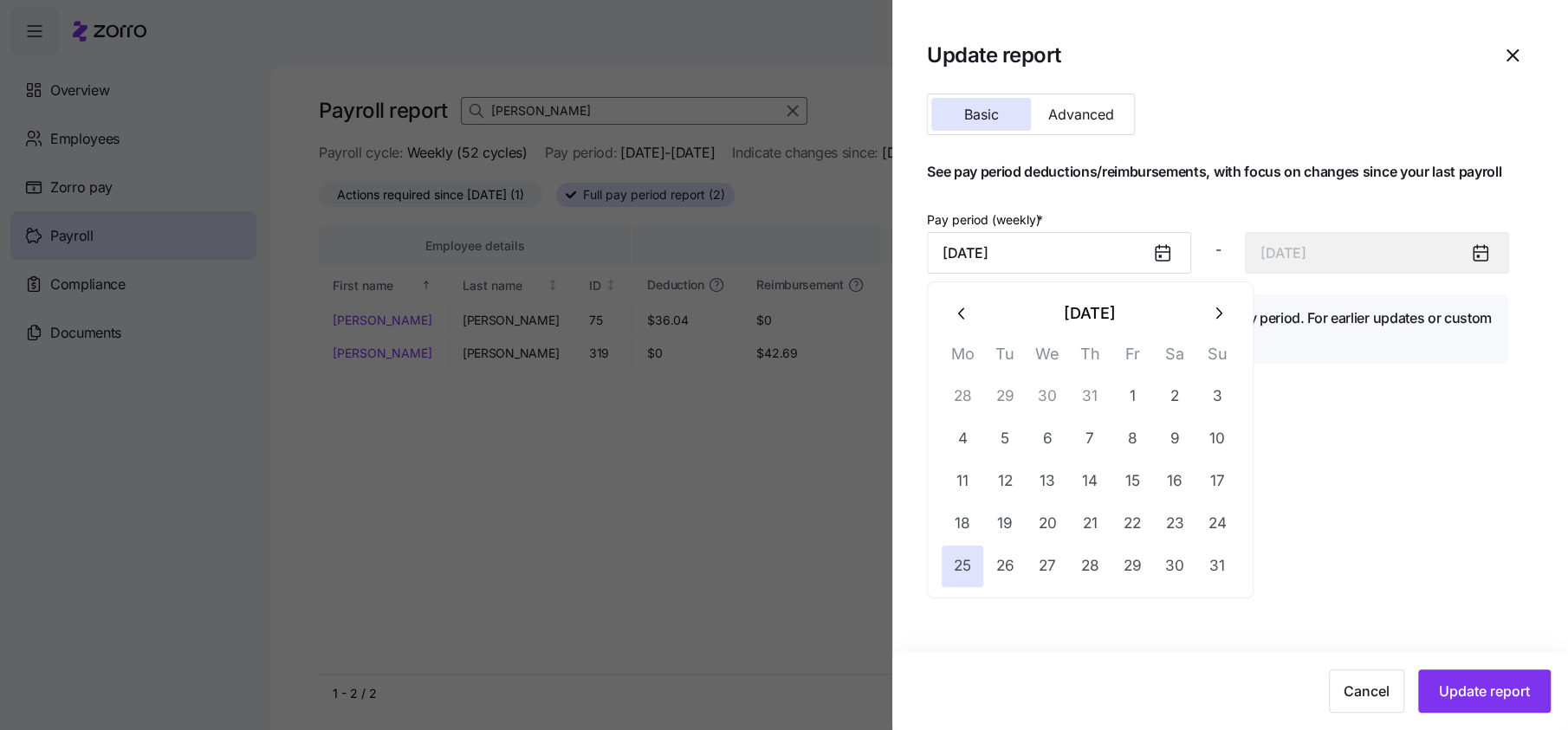
click at [1227, 307] on icon "button" at bounding box center [1217, 313] width 19 height 19
click at [960, 437] on button "8" at bounding box center [963, 439] width 42 height 42
type input "September 8, 2025"
type input "September 14, 2025"
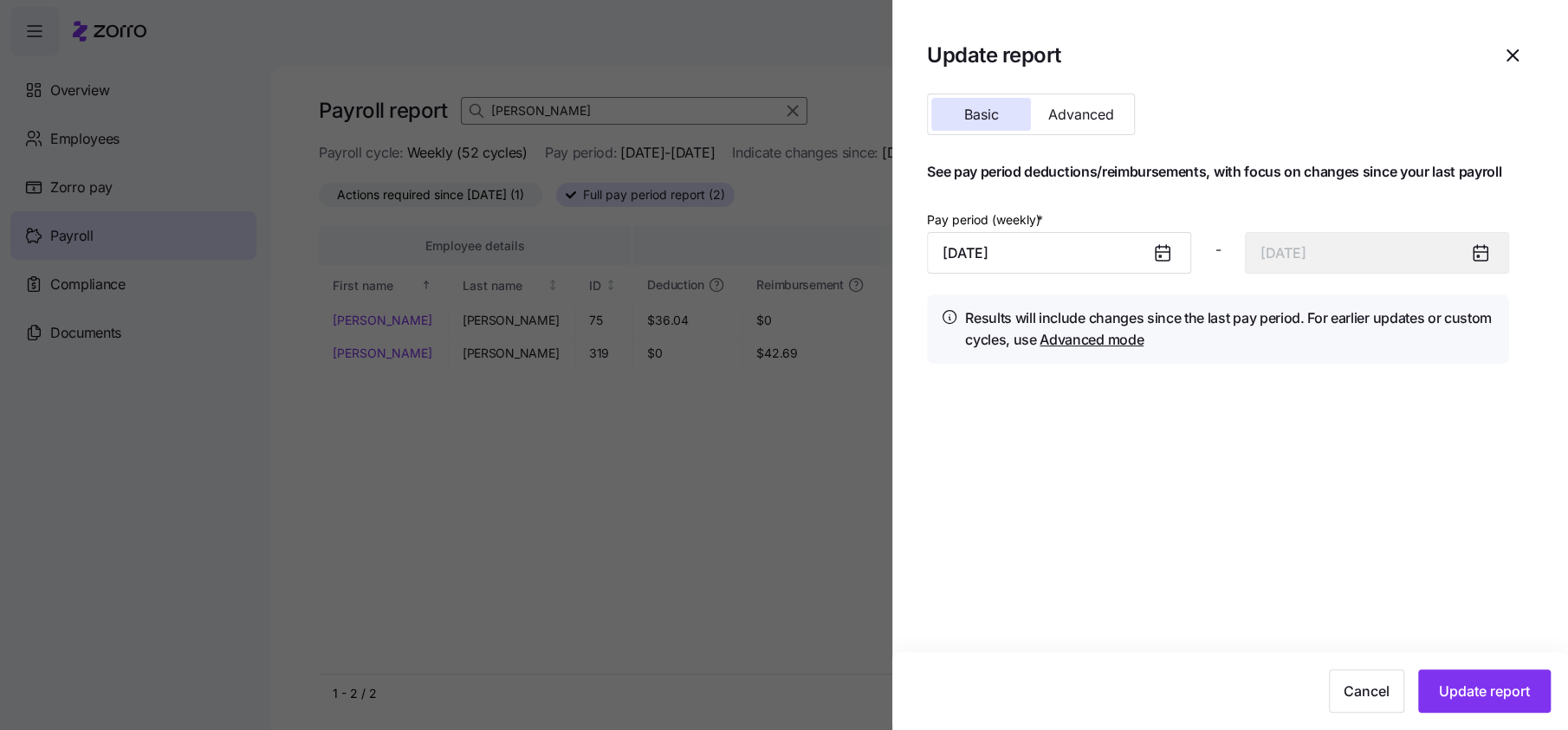
drag, startPoint x: 1500, startPoint y: 695, endPoint x: 1475, endPoint y: 650, distance: 51.5
click at [1500, 694] on span "Update report" at bounding box center [1484, 690] width 91 height 21
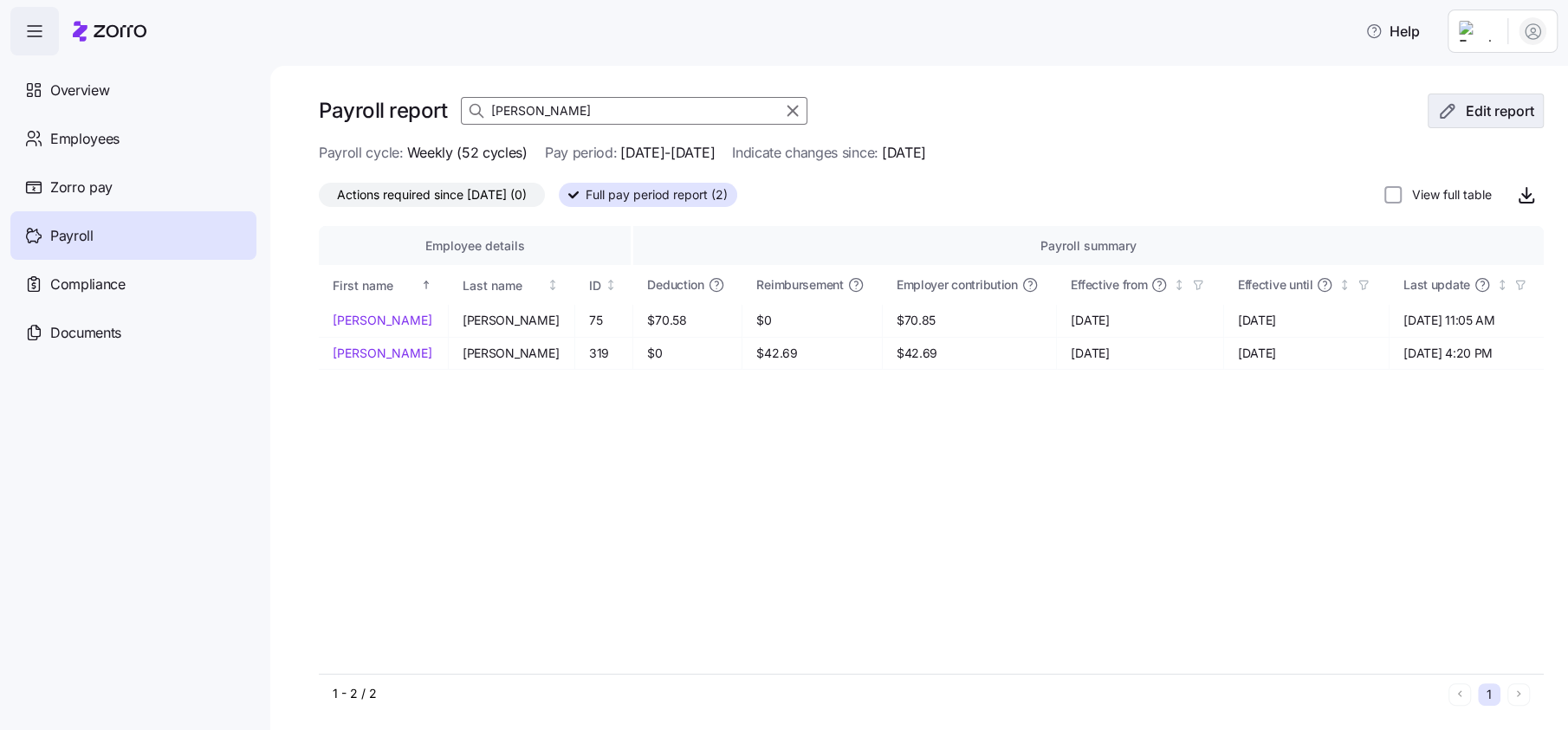
click at [1437, 103] on icon "button" at bounding box center [1447, 111] width 21 height 21
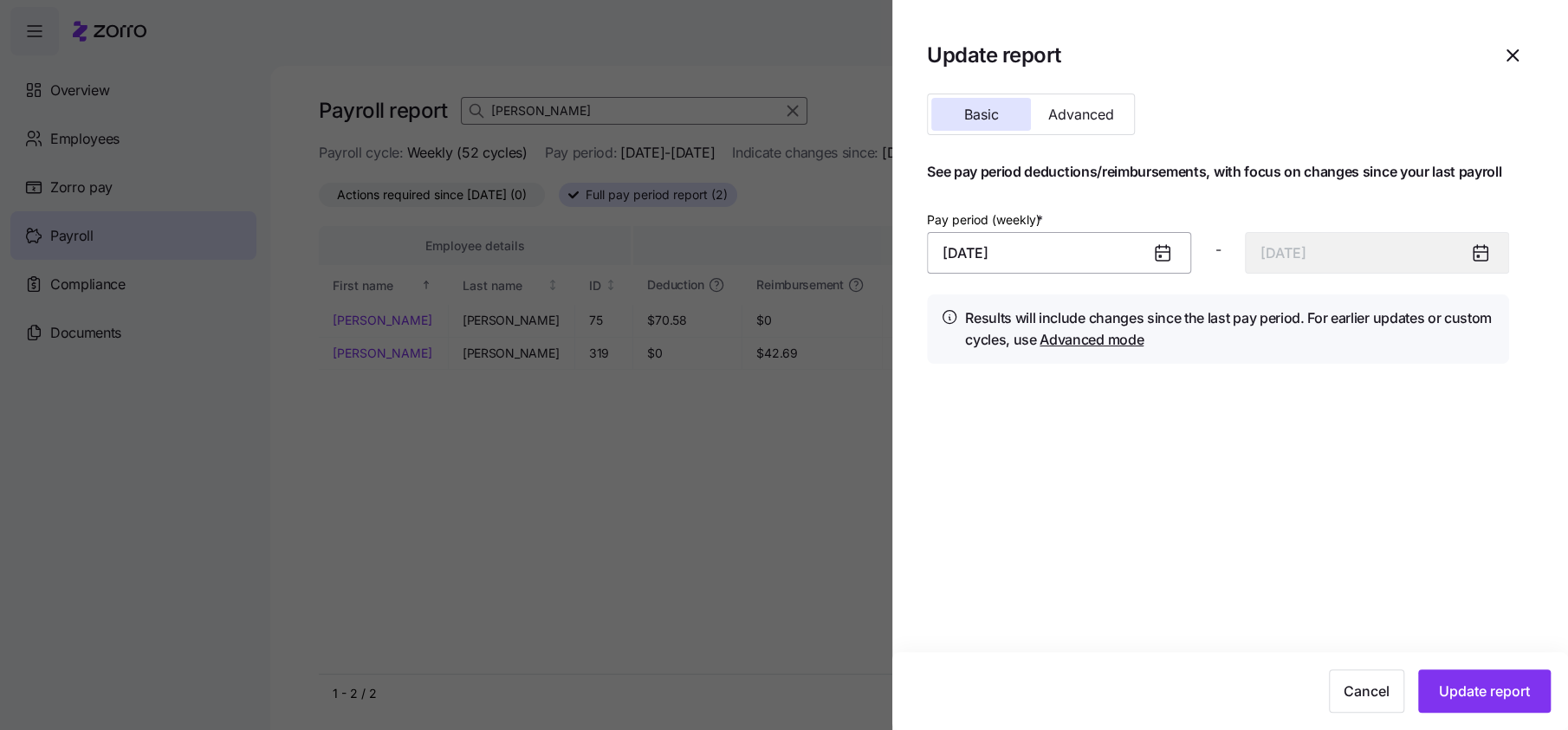
click at [1009, 249] on input "September 8, 2025" at bounding box center [1059, 253] width 264 height 42
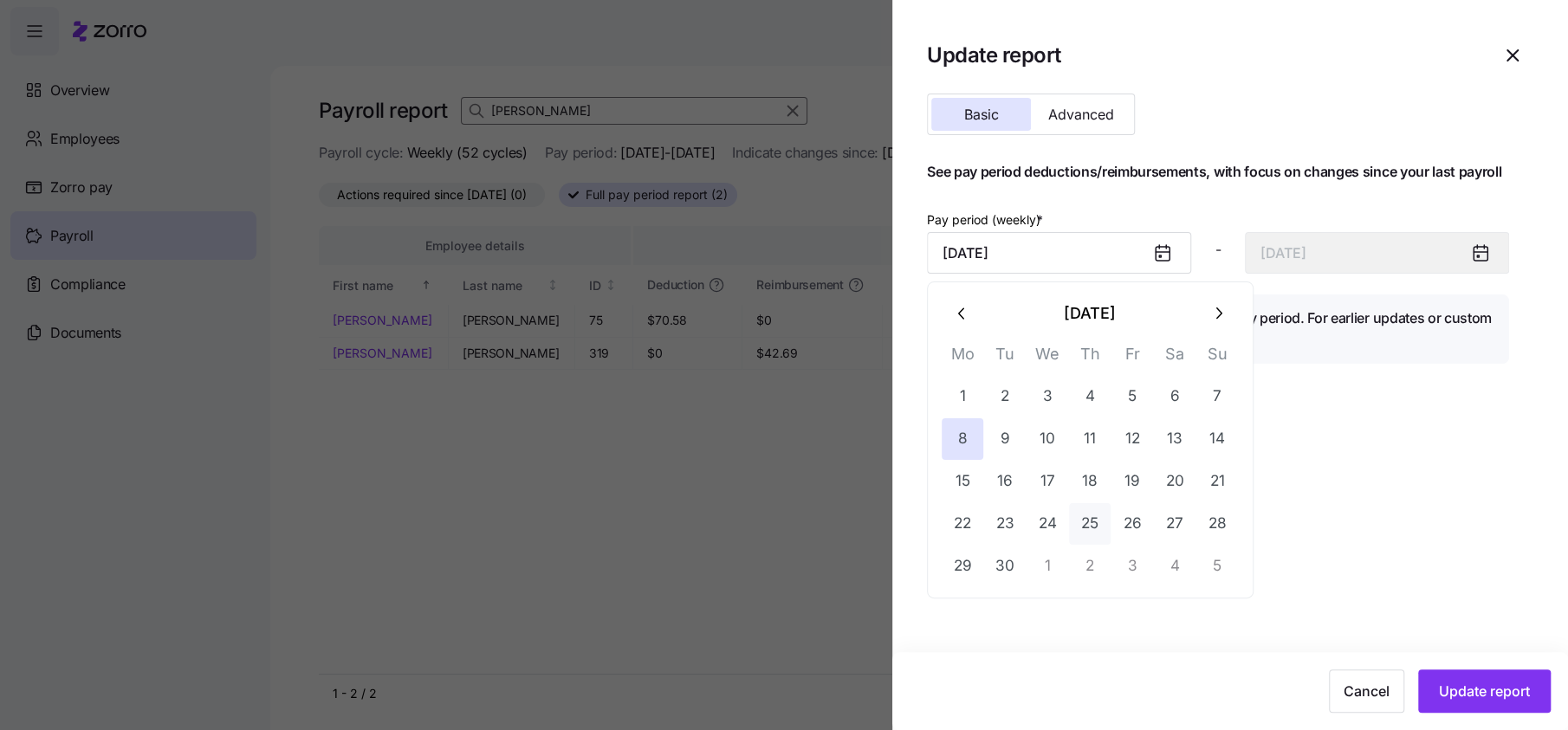
drag, startPoint x: 970, startPoint y: 401, endPoint x: 1093, endPoint y: 511, distance: 165.0
click at [971, 401] on button "1" at bounding box center [963, 397] width 42 height 42
type input "September 1, 2025"
type input "September 7, 2025"
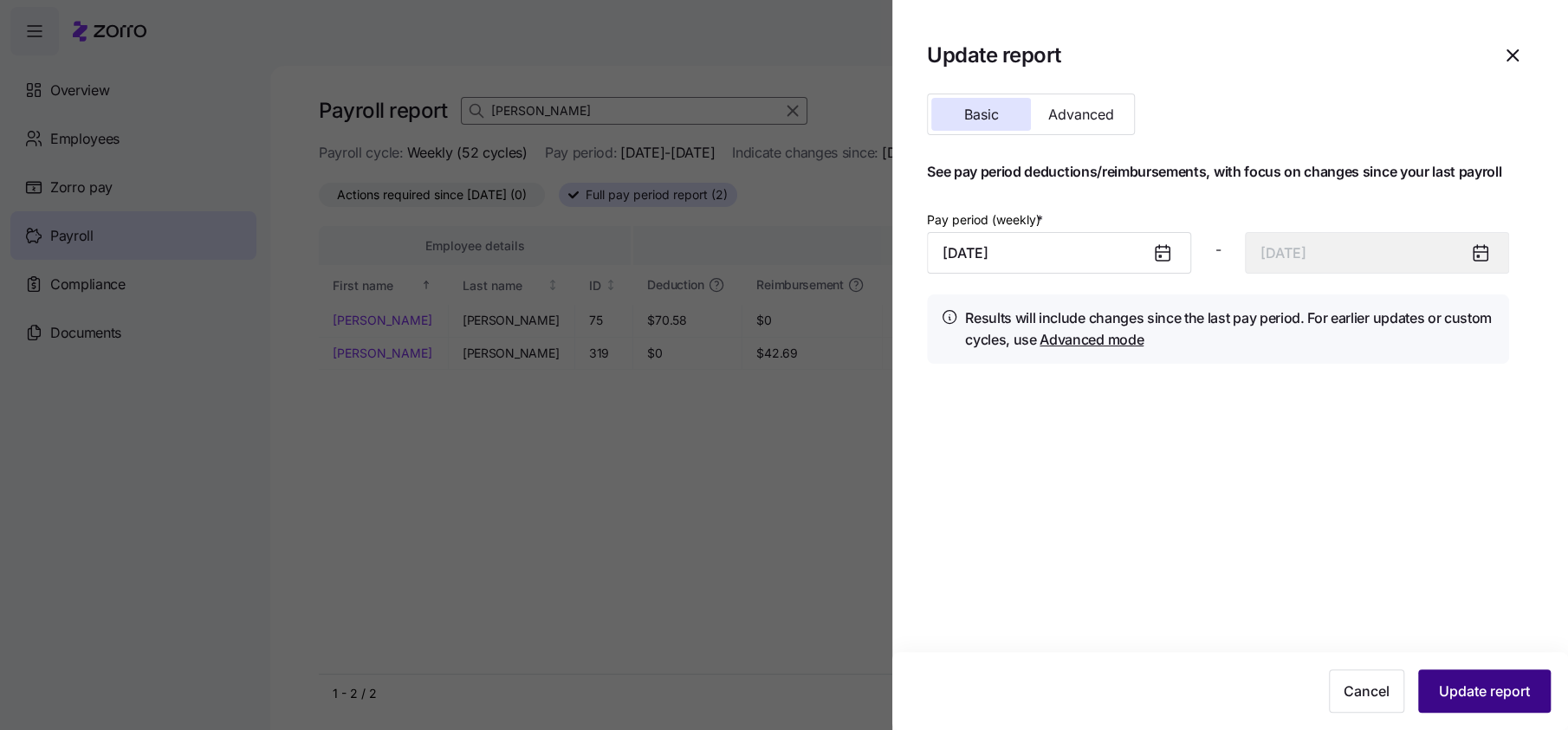
click at [1443, 698] on span "Update report" at bounding box center [1484, 690] width 91 height 21
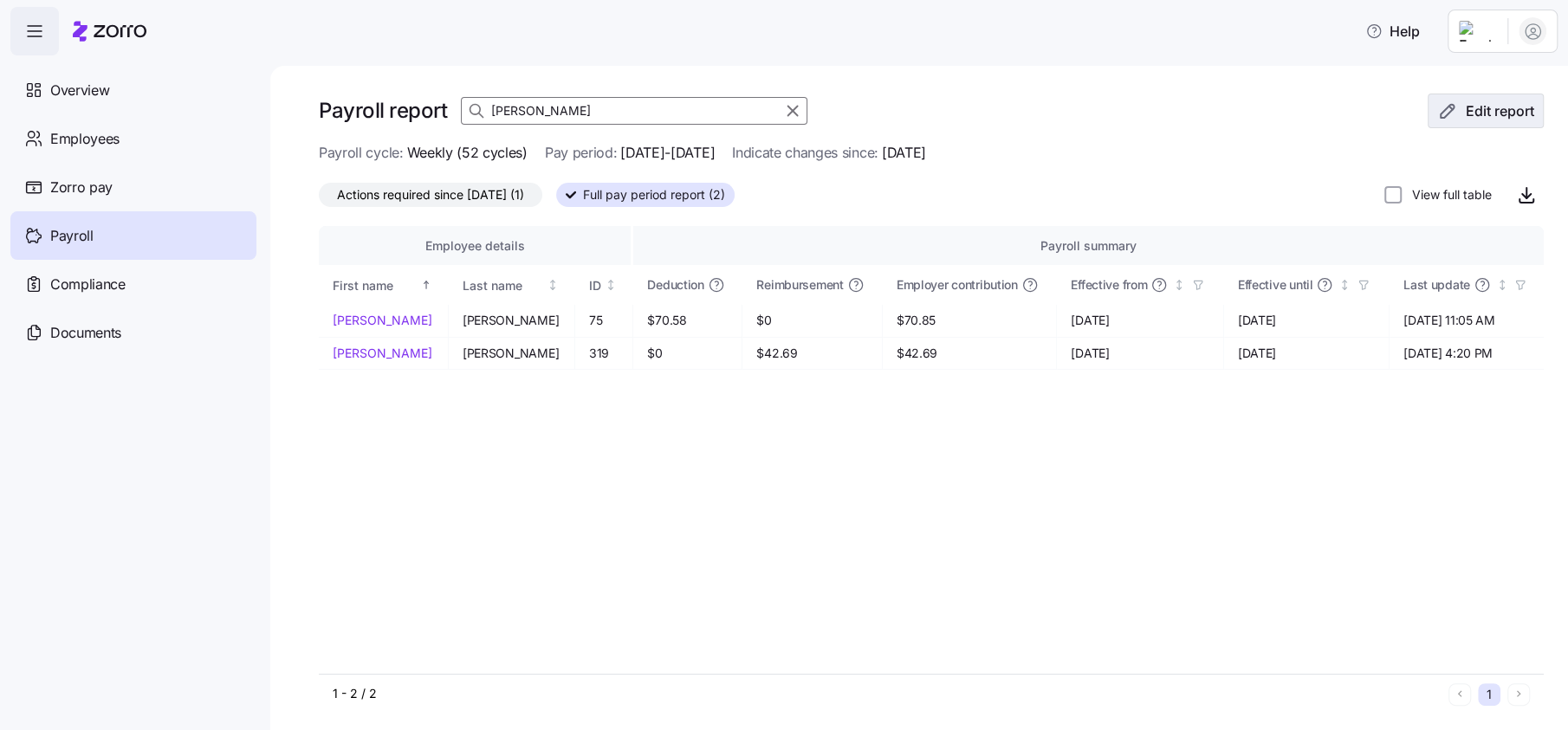
click at [1506, 110] on span "Edit report" at bounding box center [1499, 111] width 68 height 21
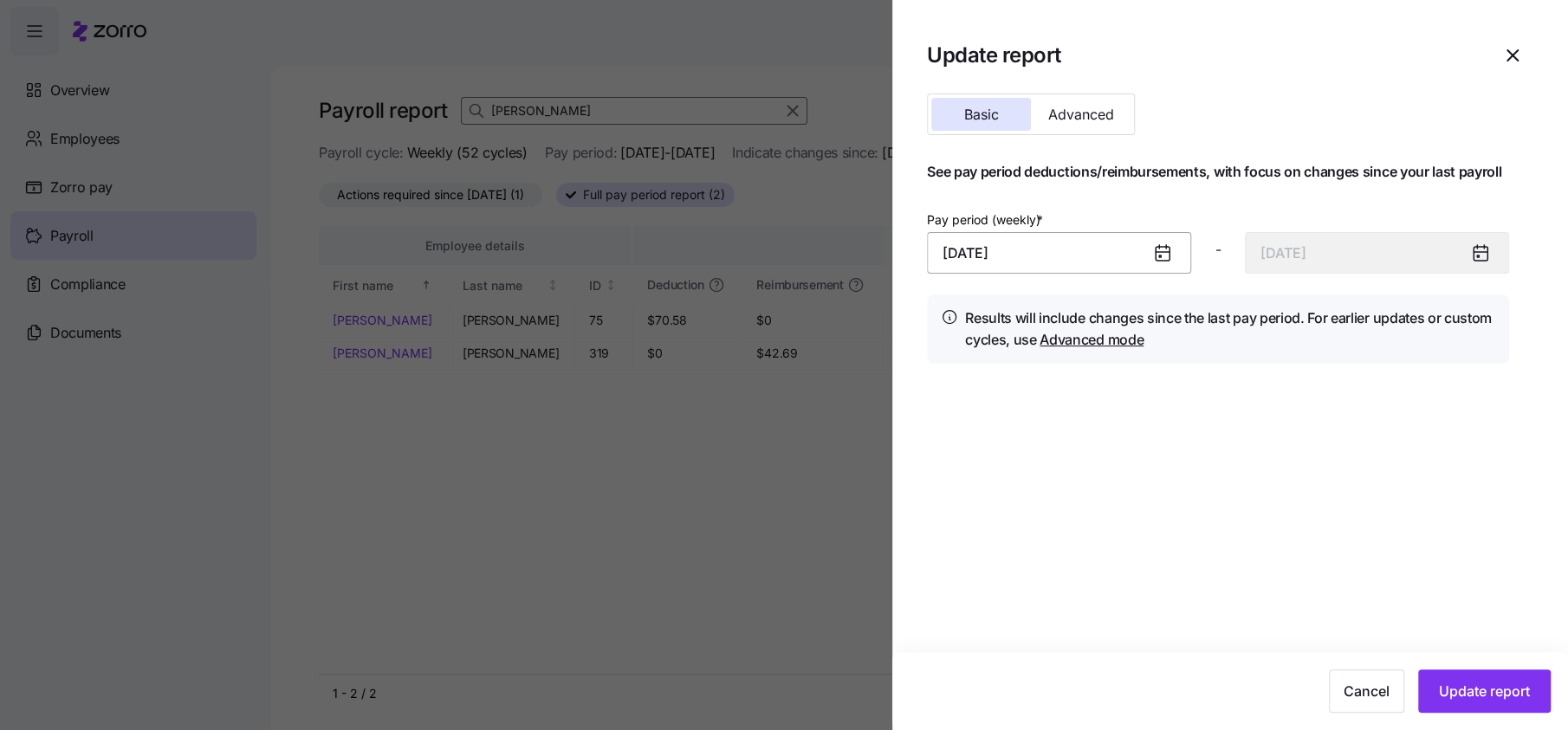
click at [1024, 256] on input "September 1, 2025" at bounding box center [1059, 253] width 264 height 42
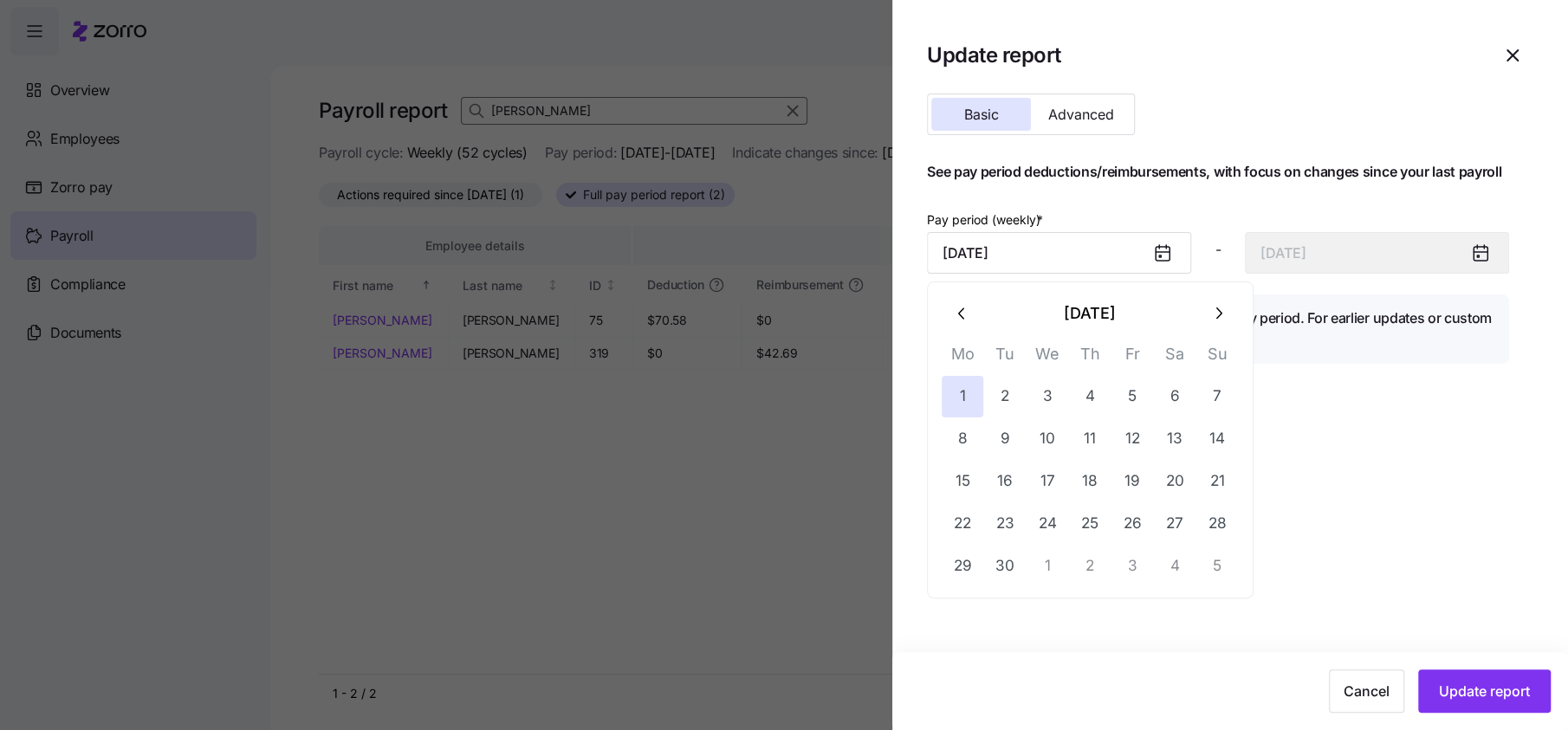
drag, startPoint x: 968, startPoint y: 451, endPoint x: 1115, endPoint y: 555, distance: 180.1
click at [970, 450] on button "8" at bounding box center [963, 439] width 42 height 42
type input "September 8, 2025"
type input "September 14, 2025"
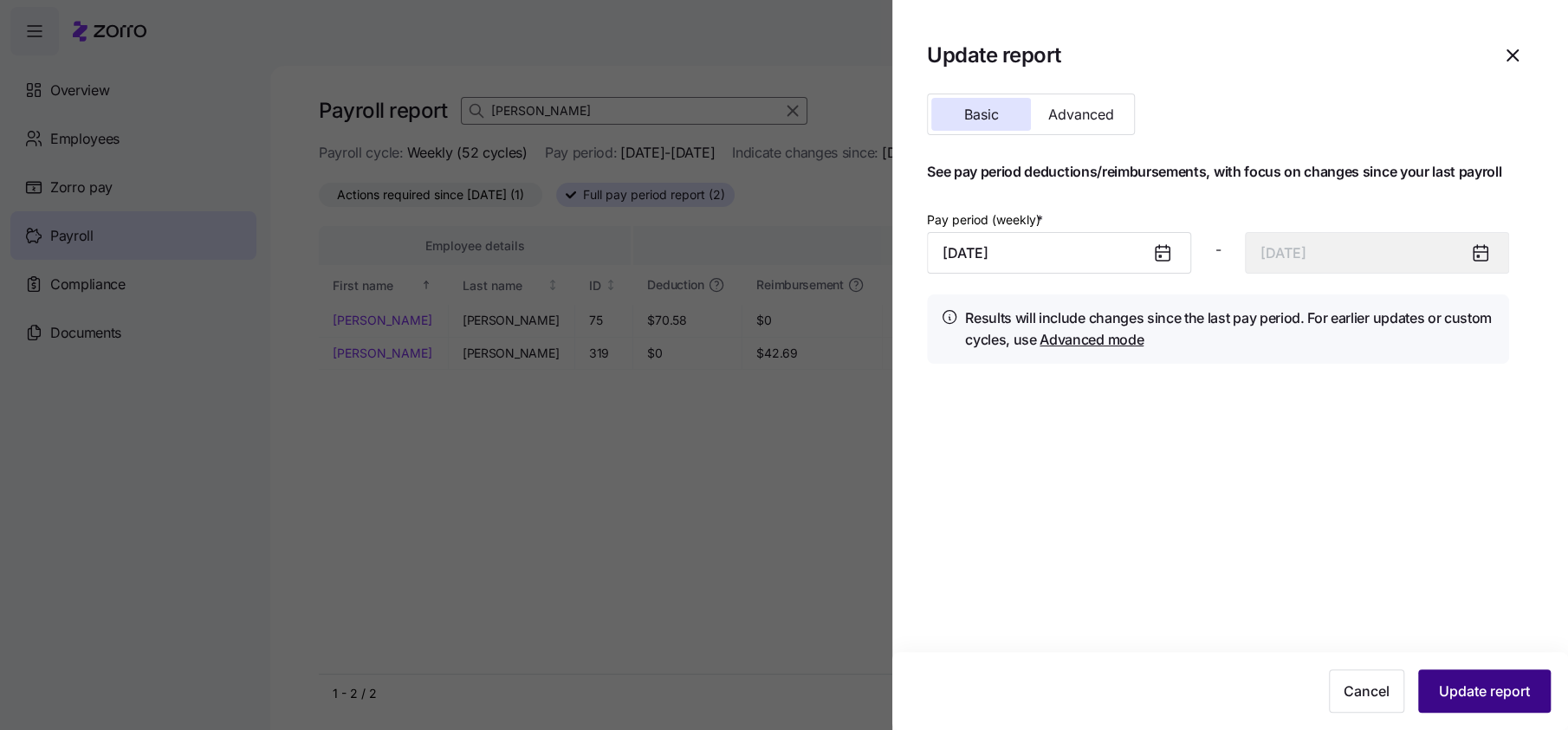
click at [1468, 696] on span "Update report" at bounding box center [1484, 690] width 91 height 21
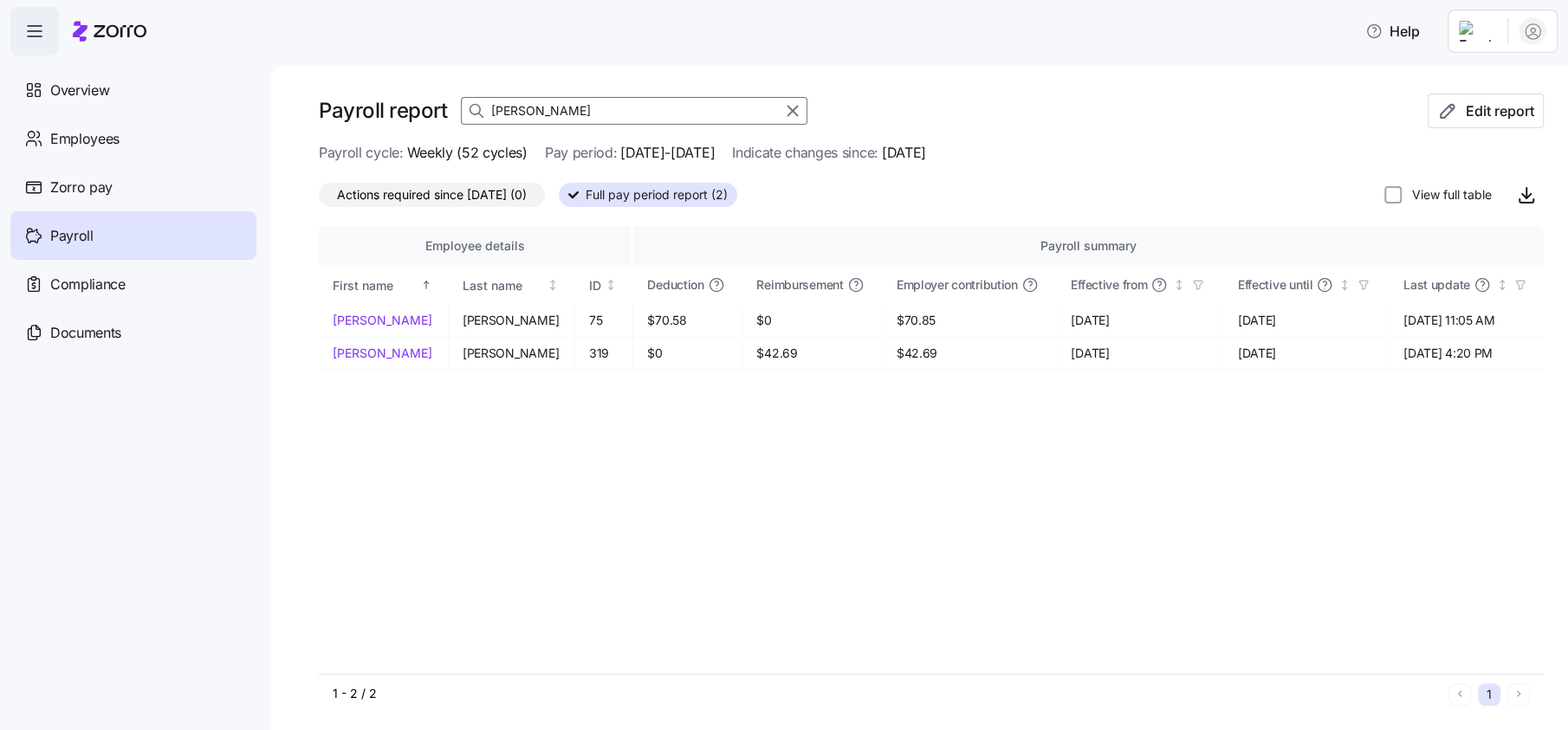
click at [538, 109] on input "barton" at bounding box center [634, 111] width 346 height 28
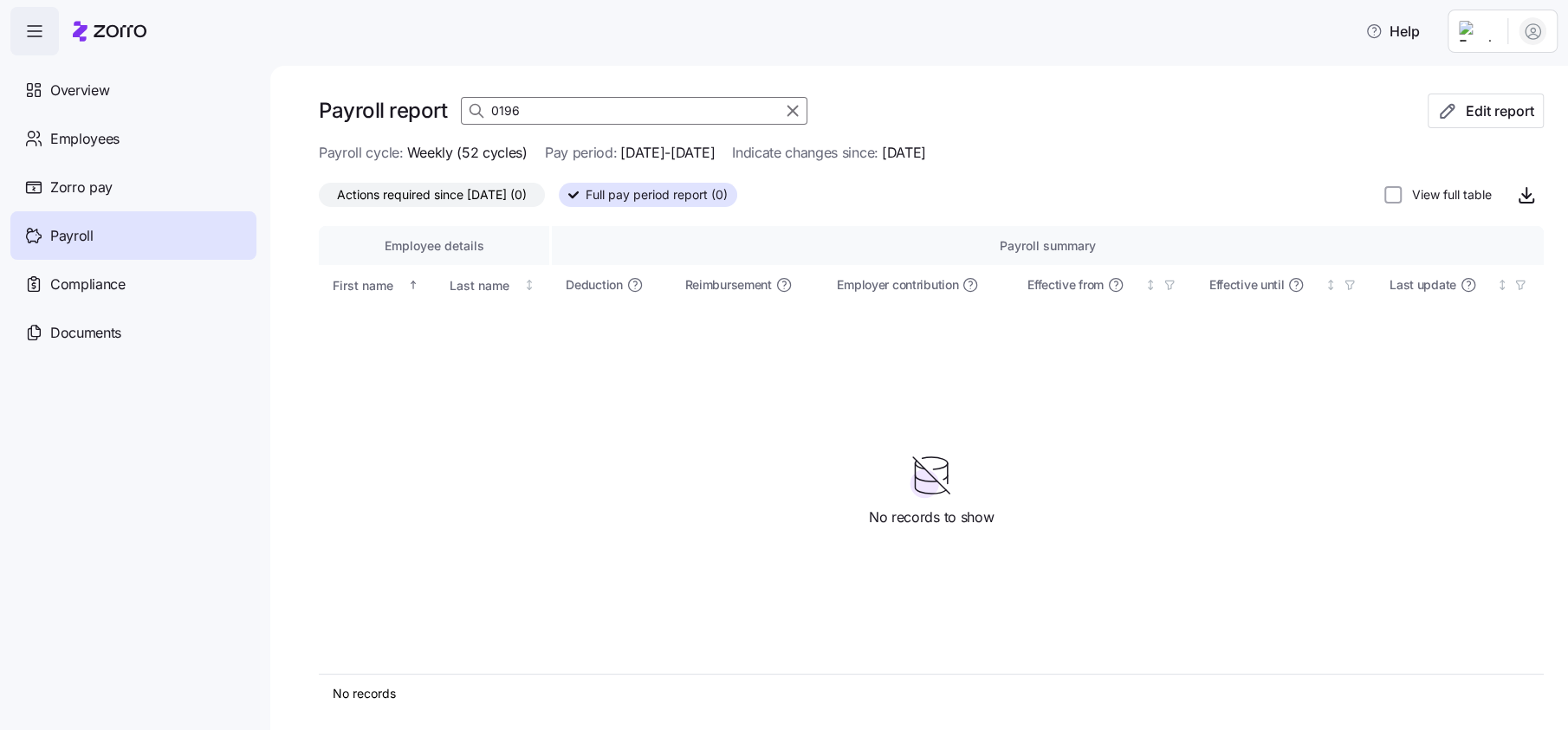
type input "0196"
click at [499, 191] on span "Actions required since 09/08/2025 (0)" at bounding box center [432, 195] width 190 height 23
click at [319, 199] on input "Actions required since 09/08/2025 (0)" at bounding box center [319, 199] width 0 height 0
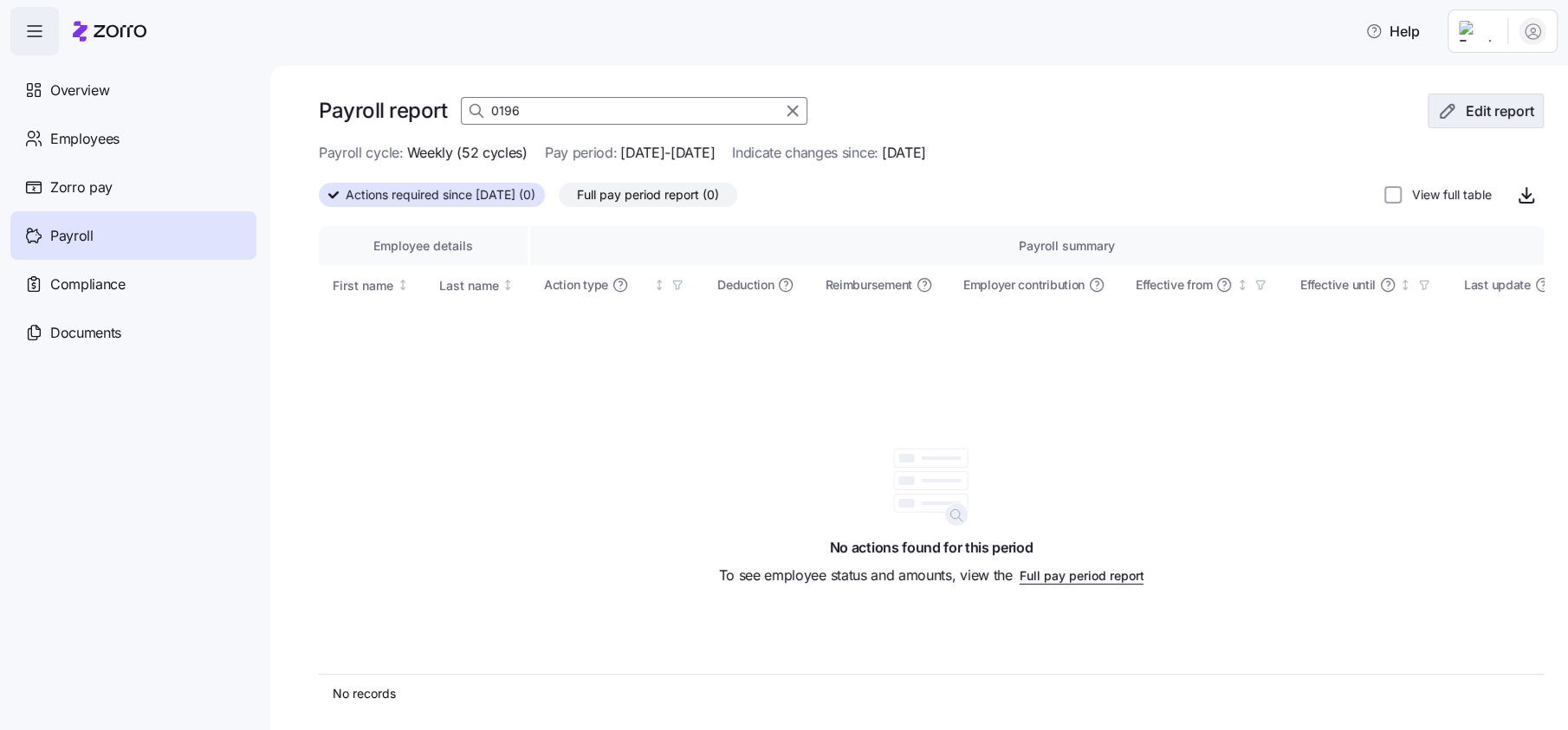
click at [1442, 118] on span "Edit report" at bounding box center [1486, 111] width 87 height 21
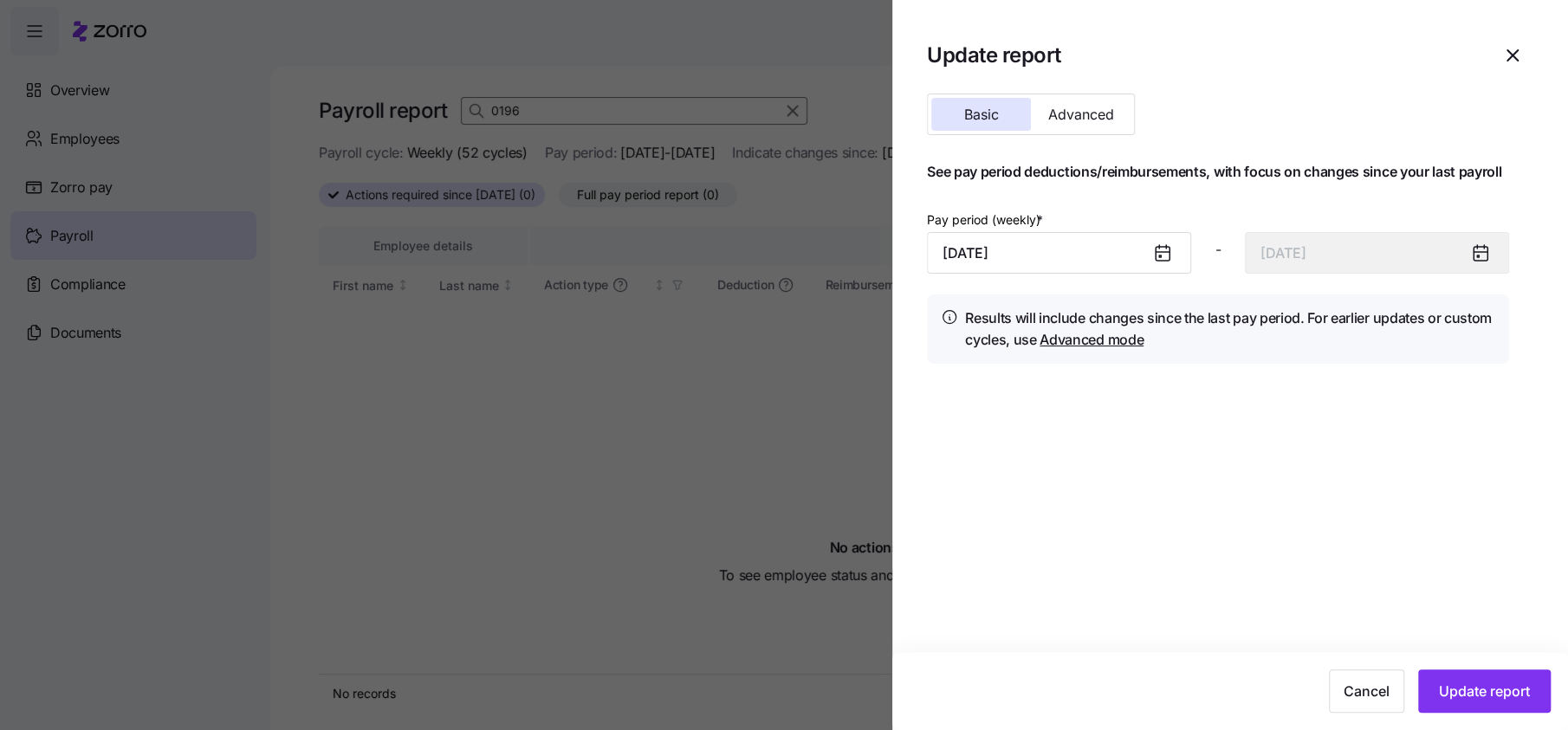
click at [1154, 257] on icon at bounding box center [1161, 252] width 21 height 21
click at [1028, 255] on input "September 8, 2025" at bounding box center [1059, 253] width 264 height 42
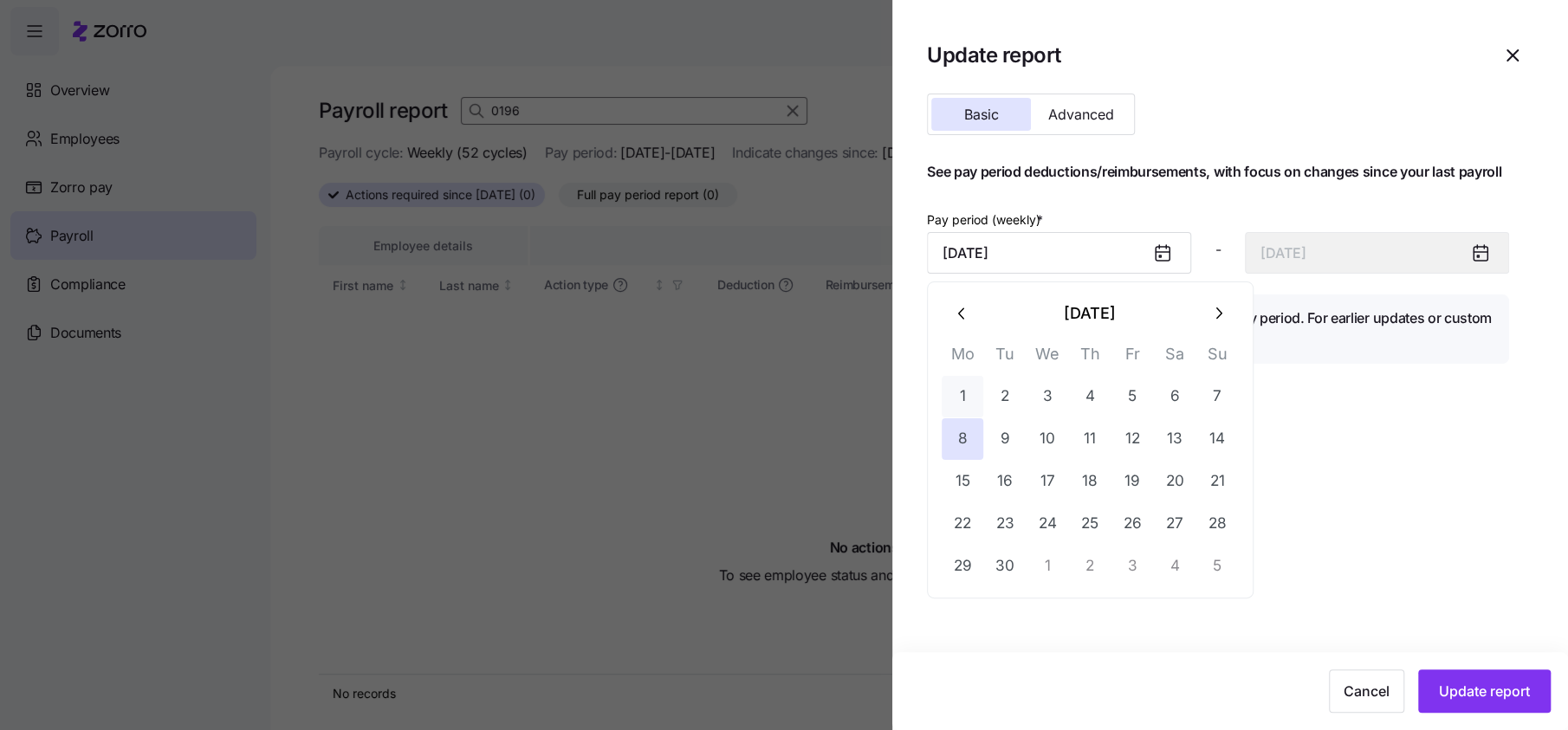
click at [980, 402] on button "1" at bounding box center [963, 397] width 42 height 42
type input "September 1, 2025"
type input "September 7, 2025"
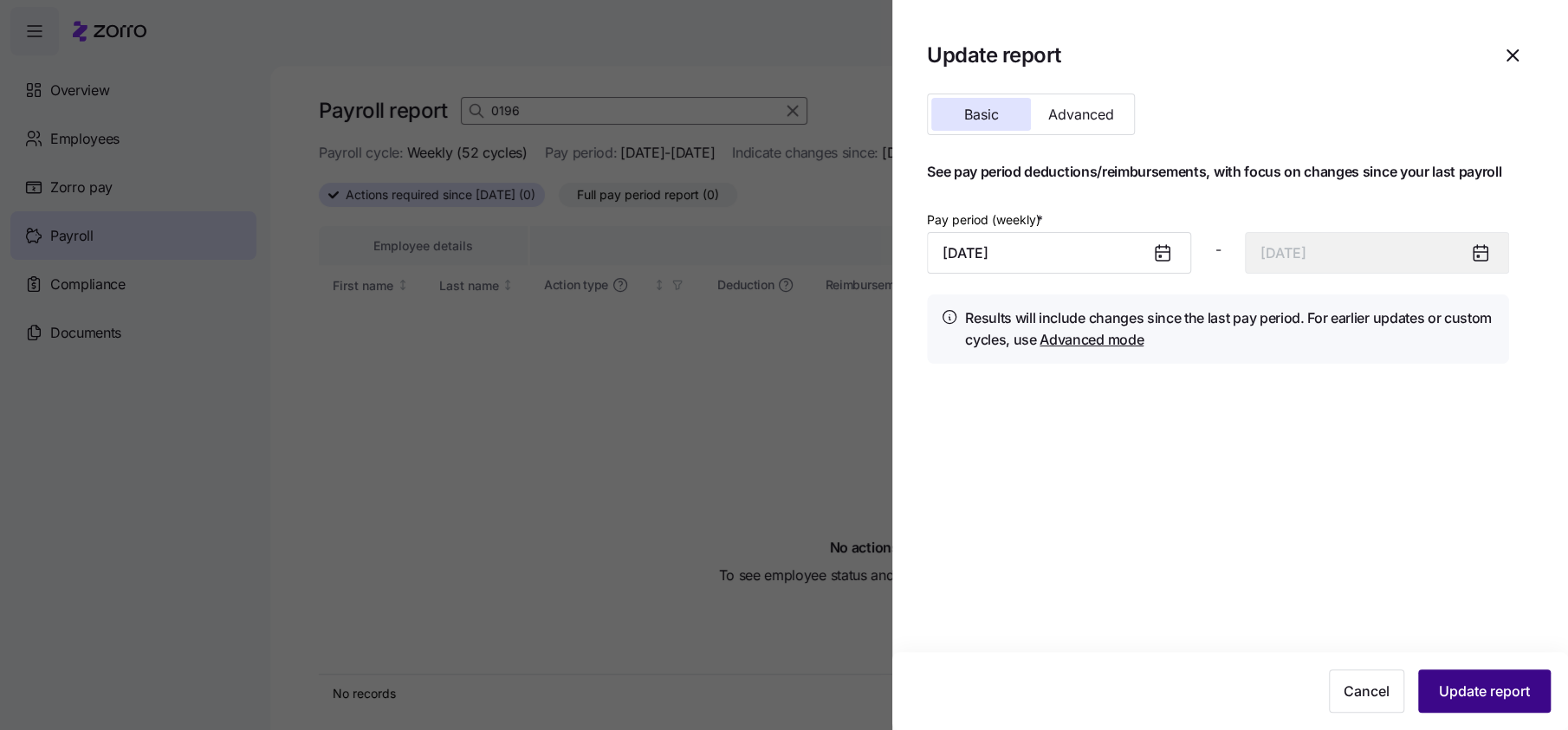
click at [1447, 685] on span "Update report" at bounding box center [1484, 690] width 91 height 21
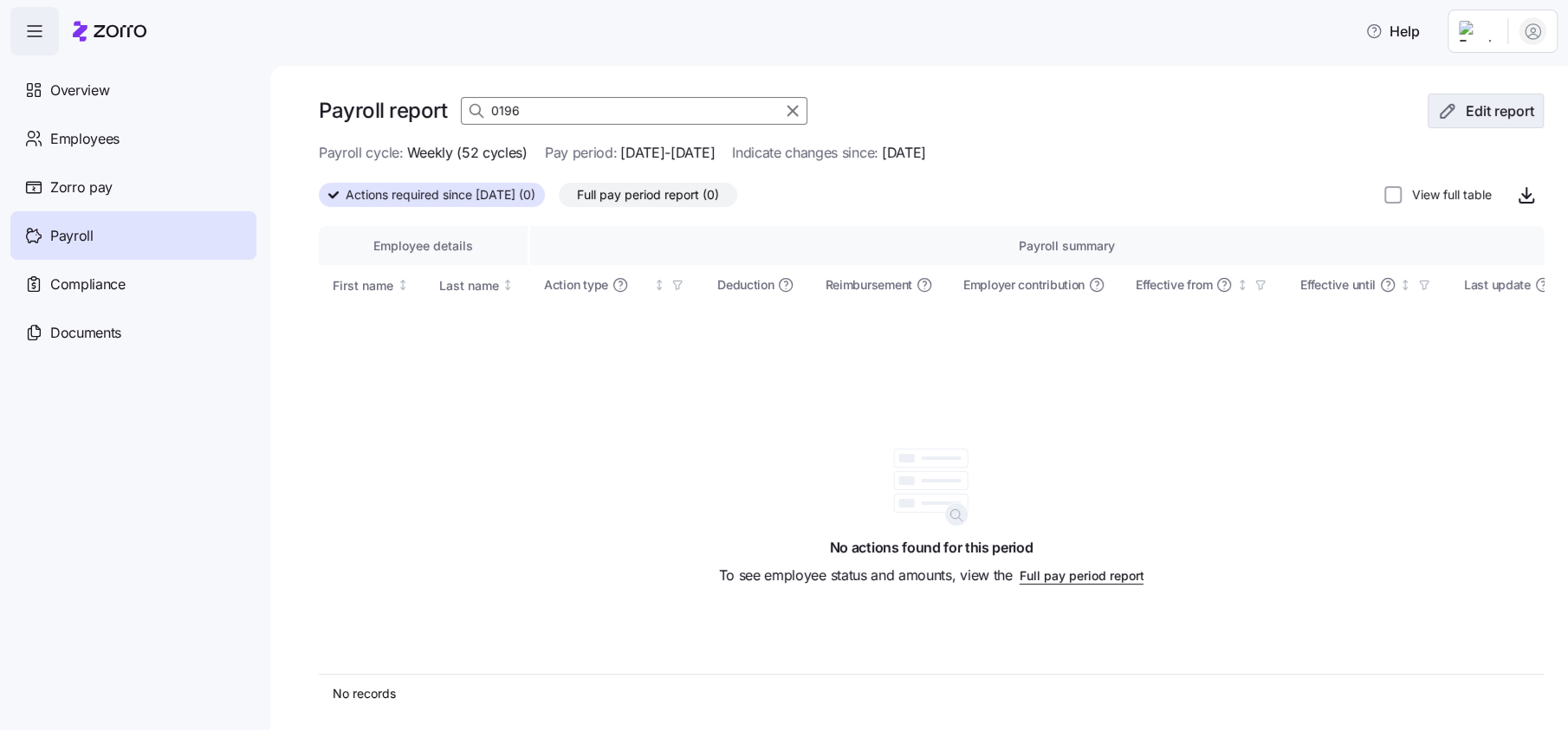
click at [1486, 124] on button "Edit report" at bounding box center [1485, 111] width 116 height 35
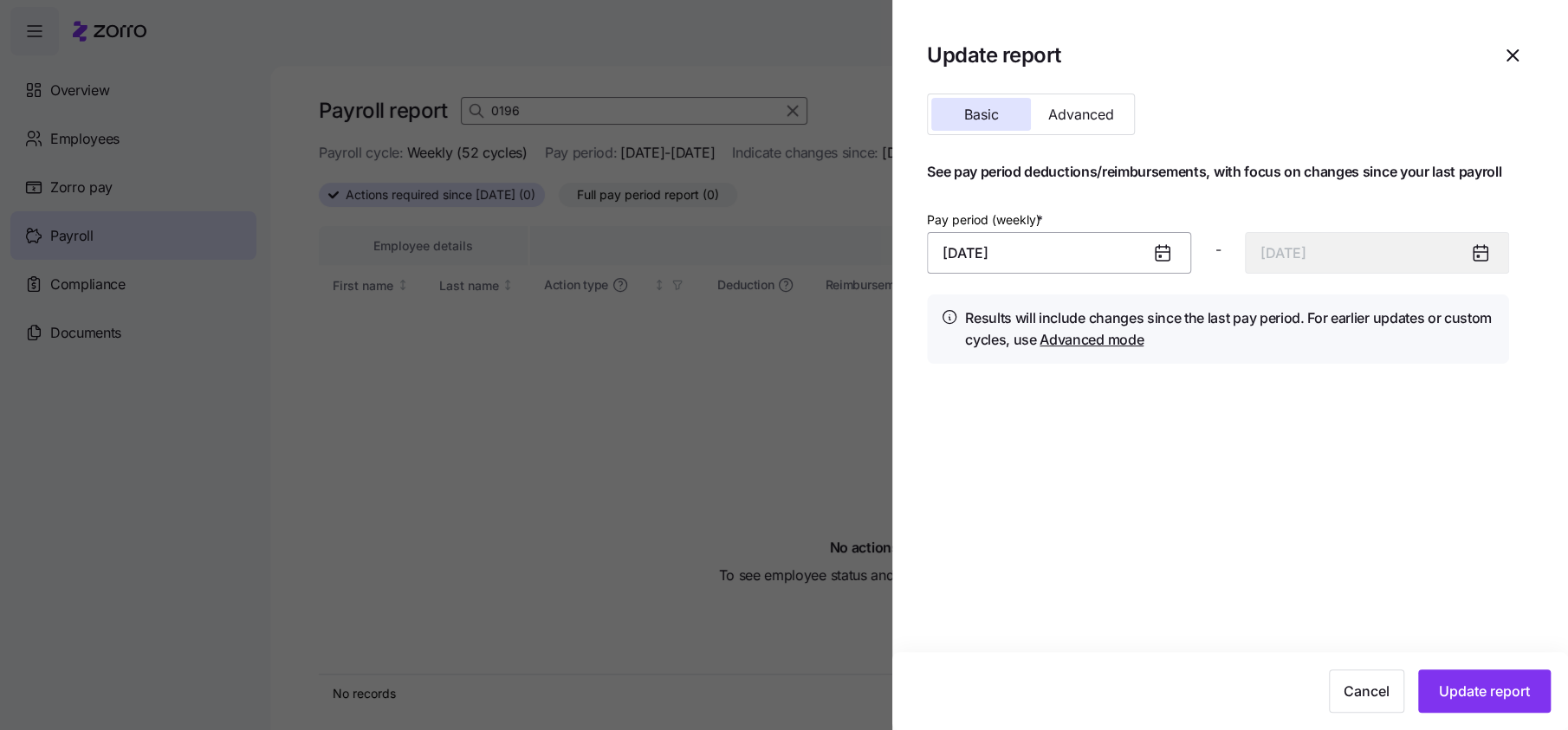
click at [996, 257] on input "September 1, 2025" at bounding box center [1059, 253] width 264 height 42
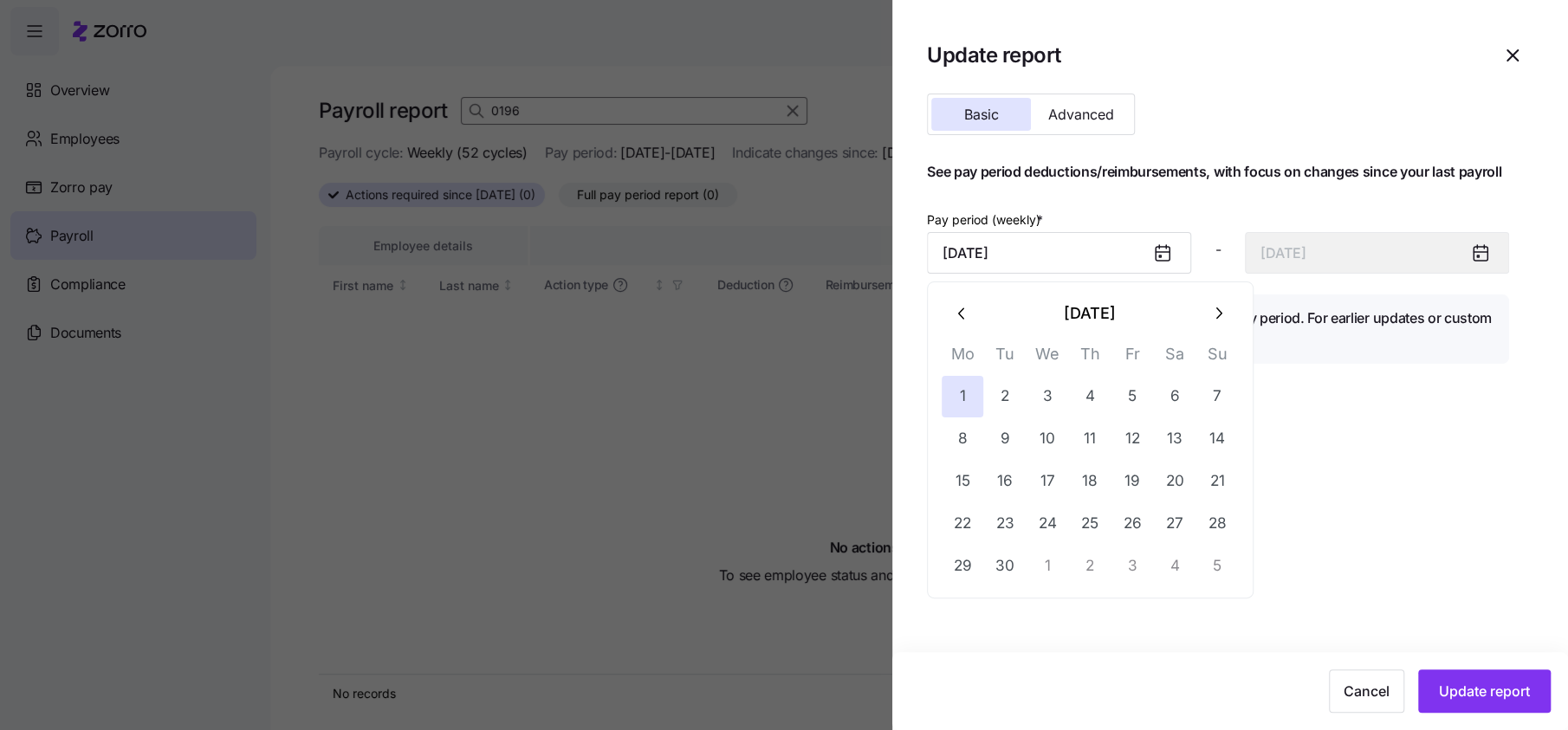
click at [970, 312] on button "button" at bounding box center [963, 314] width 42 height 42
drag, startPoint x: 968, startPoint y: 571, endPoint x: 983, endPoint y: 571, distance: 15.0
click at [969, 572] on button "25" at bounding box center [963, 567] width 42 height 42
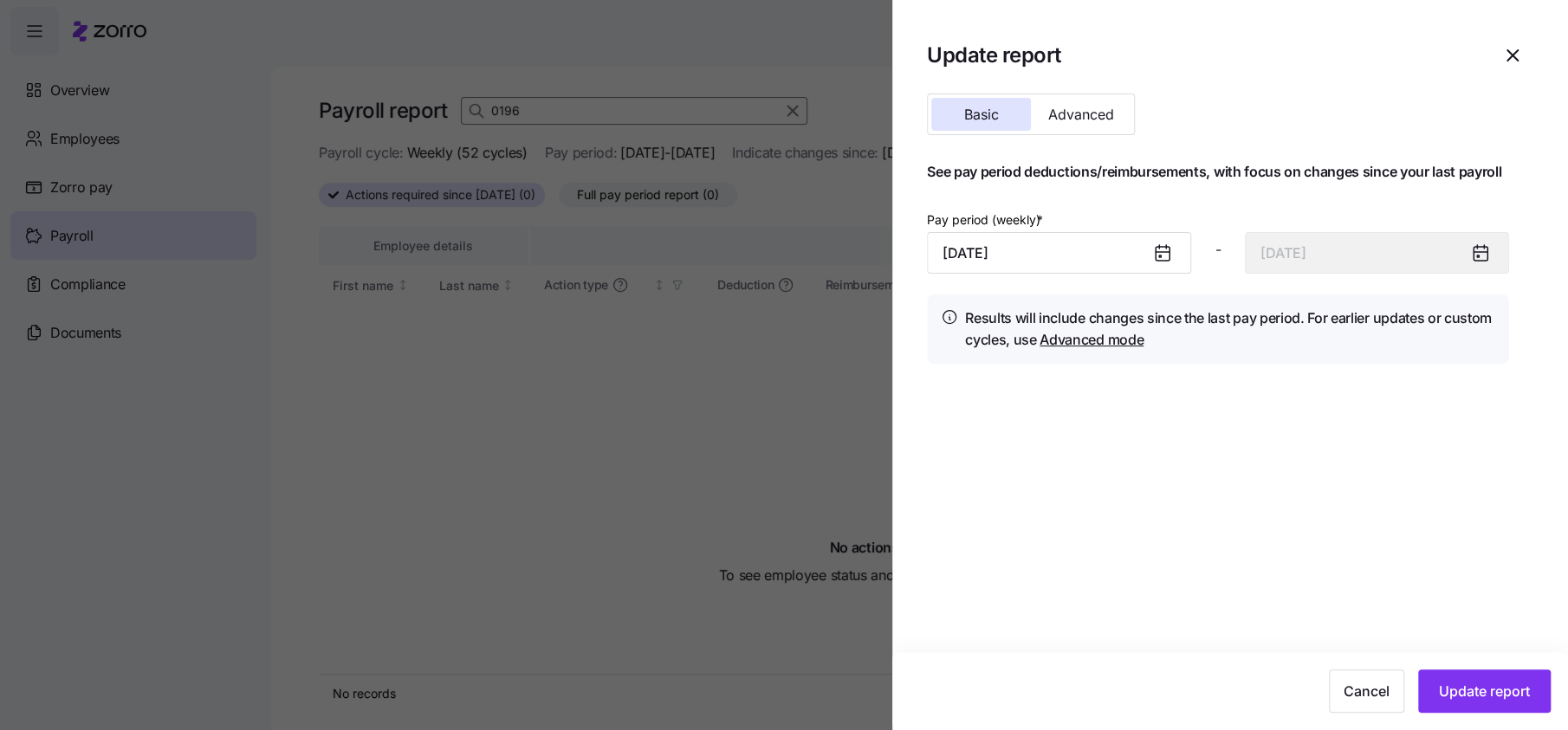
type input "August 25, 2025"
type input "August 31, 2025"
click at [1515, 711] on button "Update report" at bounding box center [1484, 691] width 133 height 44
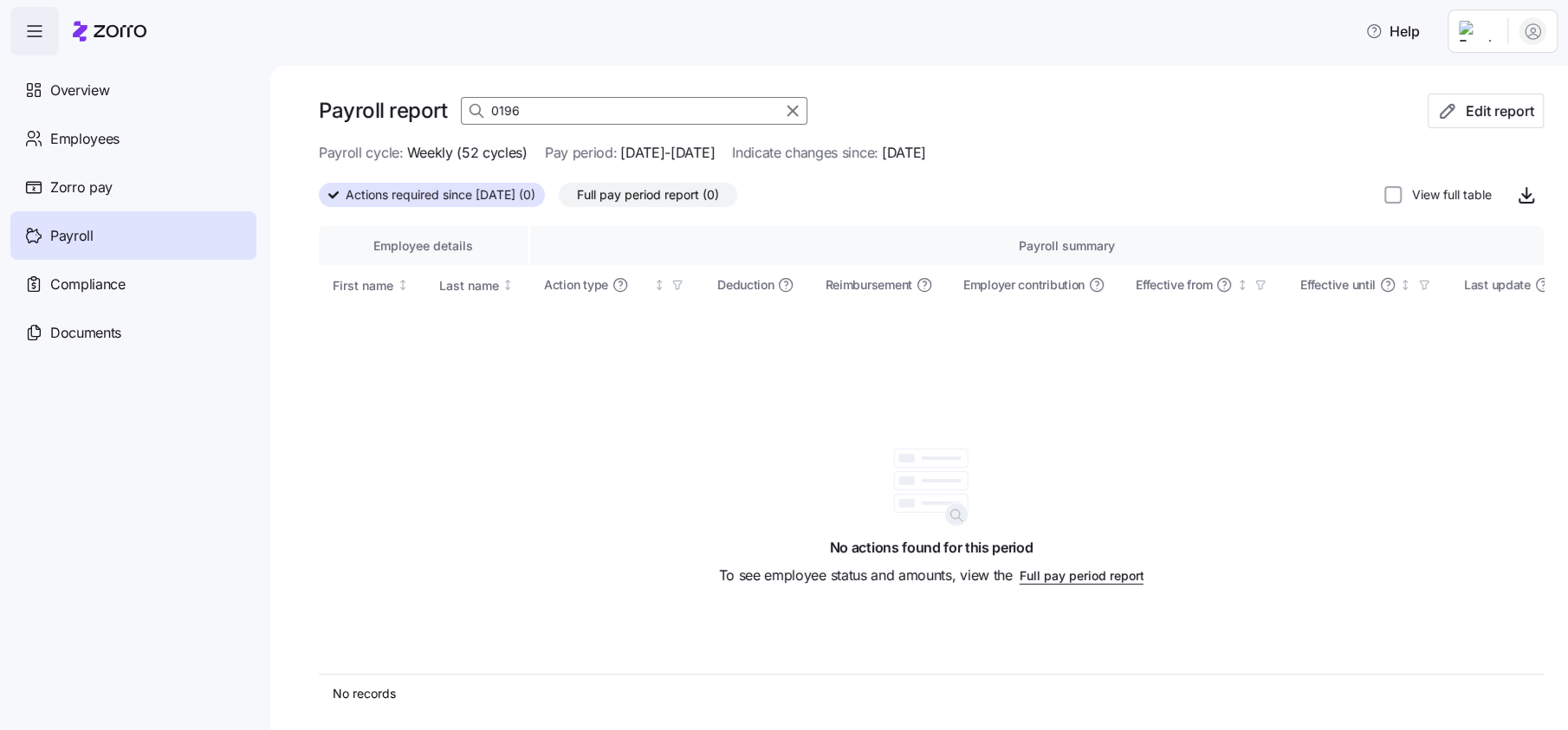
drag, startPoint x: 589, startPoint y: 115, endPoint x: 322, endPoint y: 78, distance: 269.6
click at [322, 78] on div "Payroll report 0196 Edit report Payroll cycle: Weekly (52 cycles) Pay period: 0…" at bounding box center [919, 399] width 1298 height 665
type input "lyons"
click at [1437, 102] on icon "button" at bounding box center [1447, 111] width 21 height 21
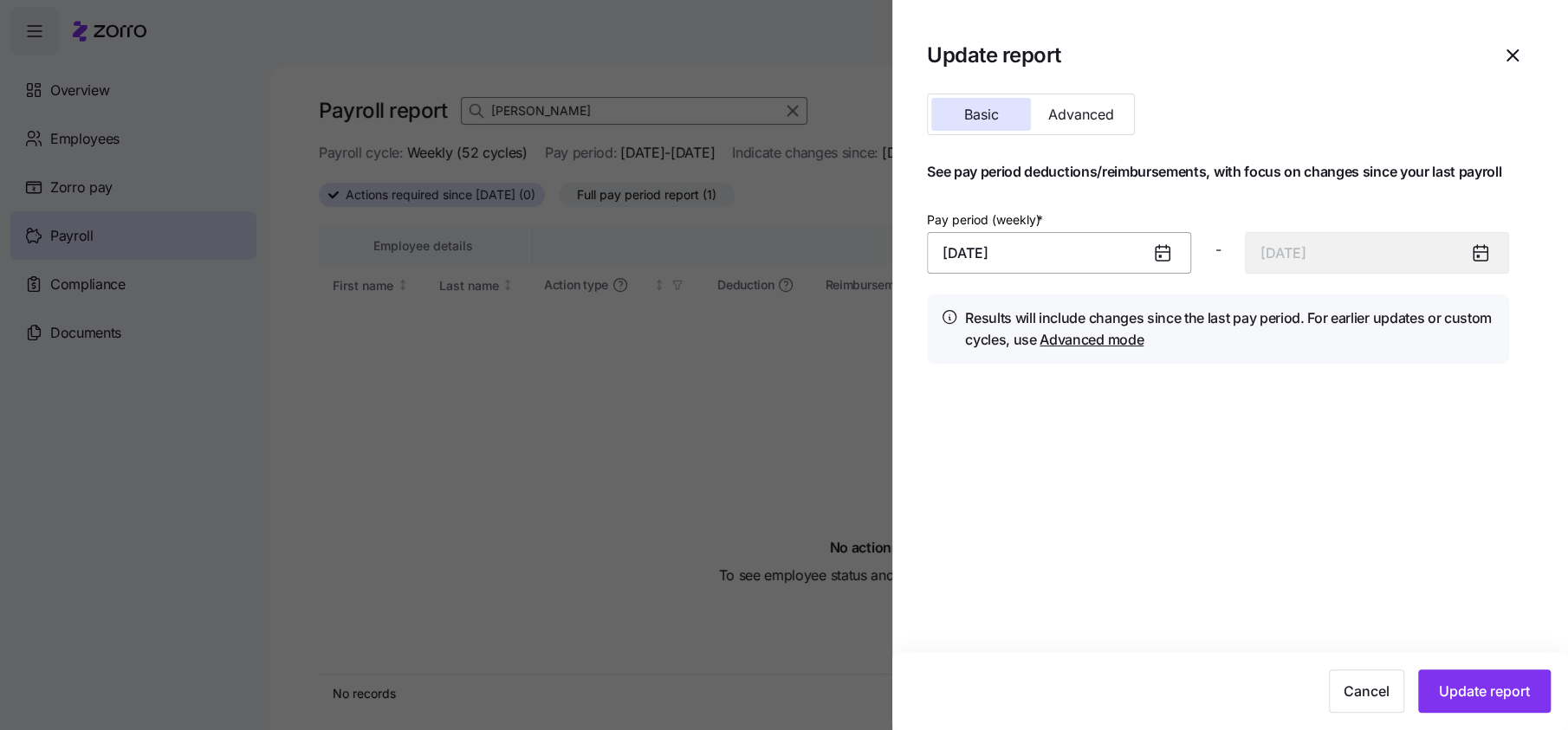
click at [995, 266] on input "August 25, 2025" at bounding box center [1059, 253] width 264 height 42
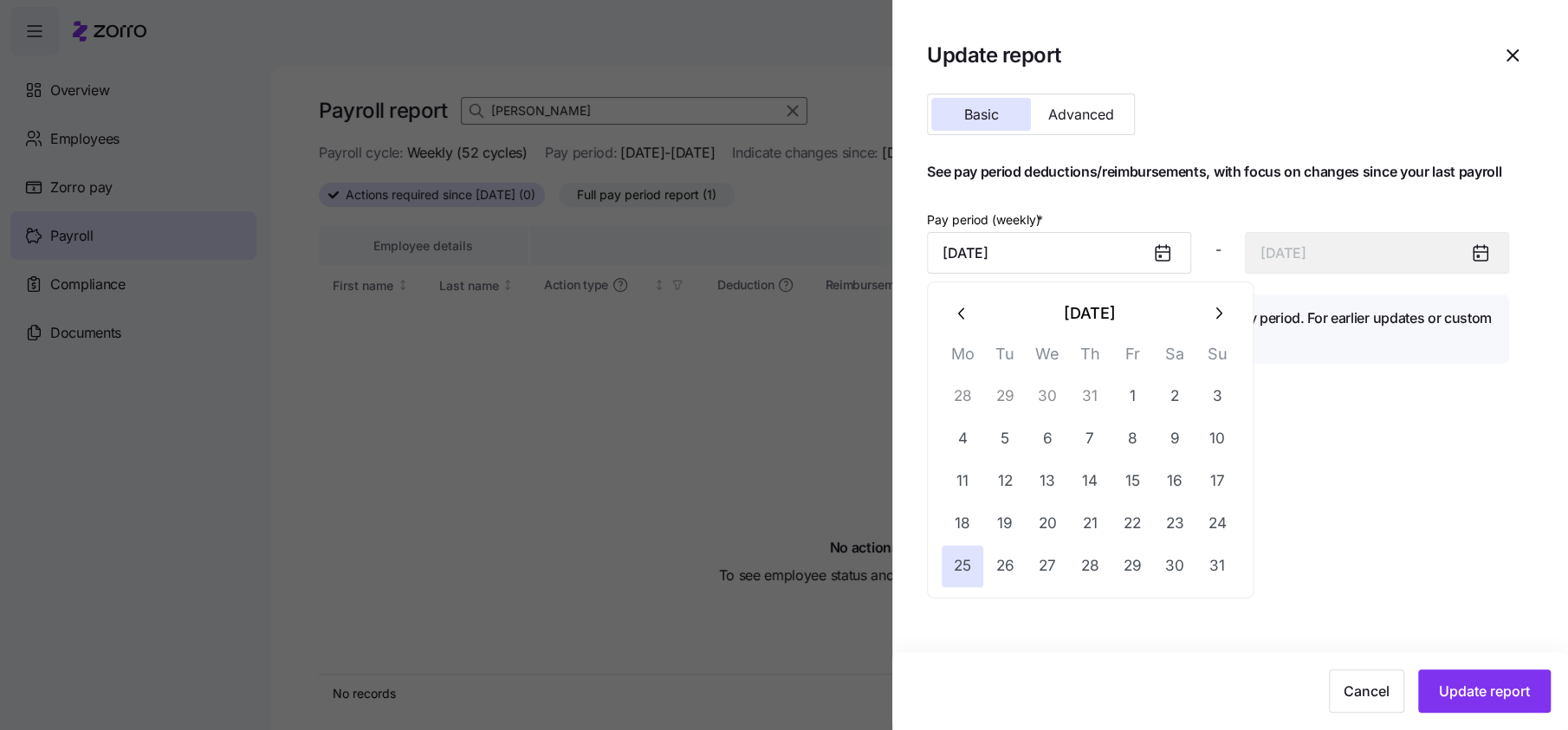
click at [1221, 317] on icon "button" at bounding box center [1217, 313] width 19 height 19
click at [962, 444] on button "8" at bounding box center [963, 439] width 42 height 42
type input "September 8, 2025"
type input "September 14, 2025"
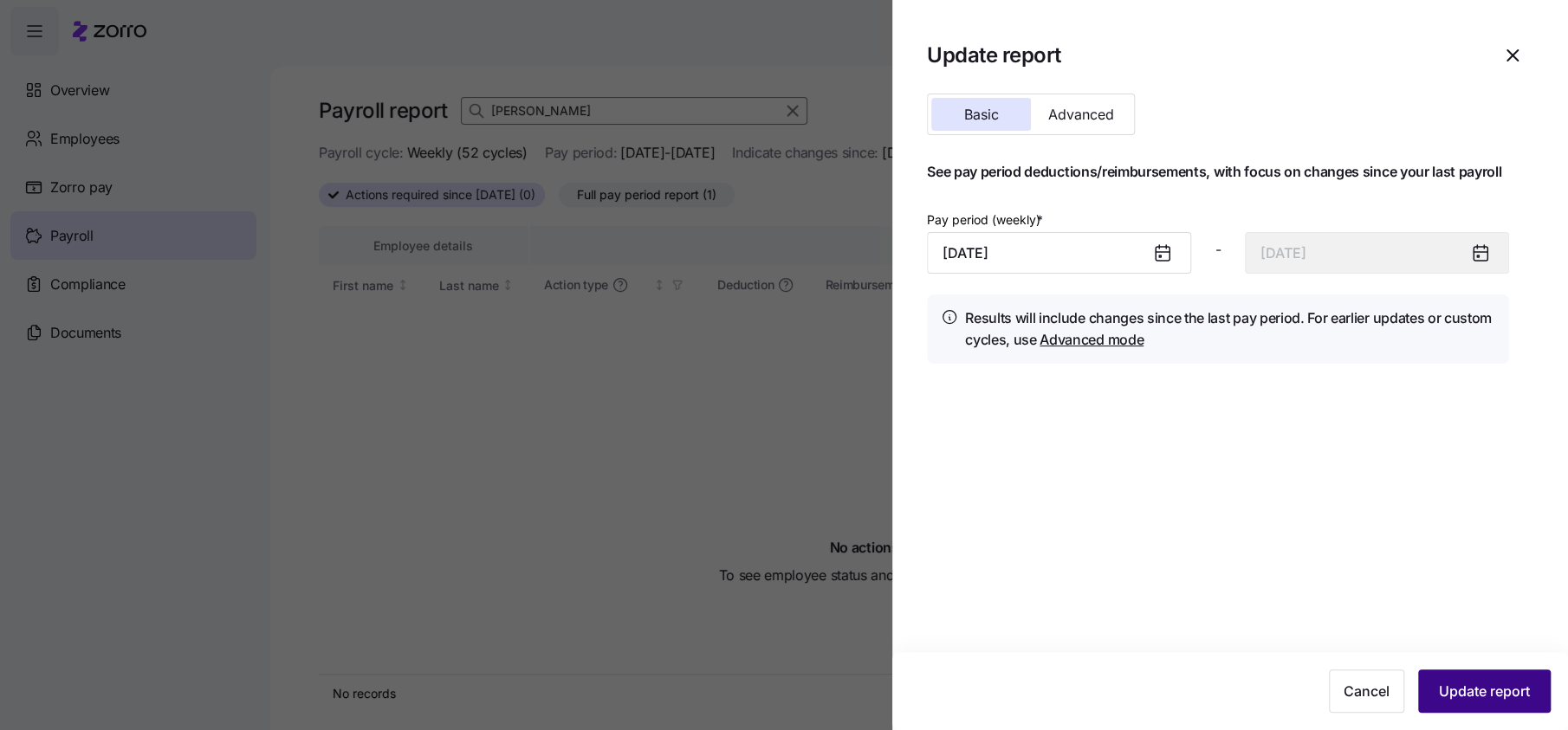
click at [1479, 699] on span "Update report" at bounding box center [1484, 690] width 91 height 21
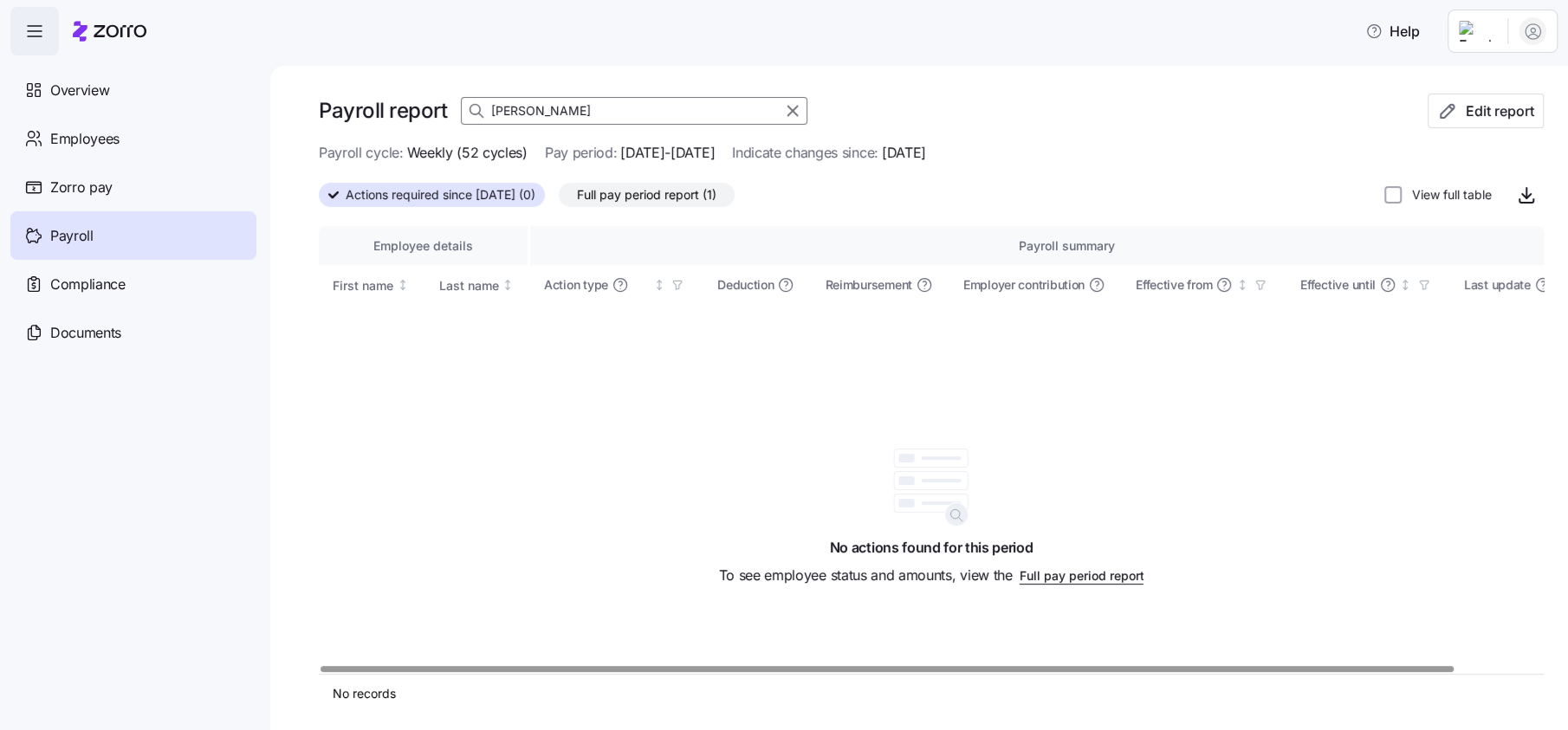
click at [716, 195] on span "Full pay period report (1)" at bounding box center [646, 195] width 139 height 23
click at [559, 199] on input "Full pay period report (1)" at bounding box center [559, 199] width 0 height 0
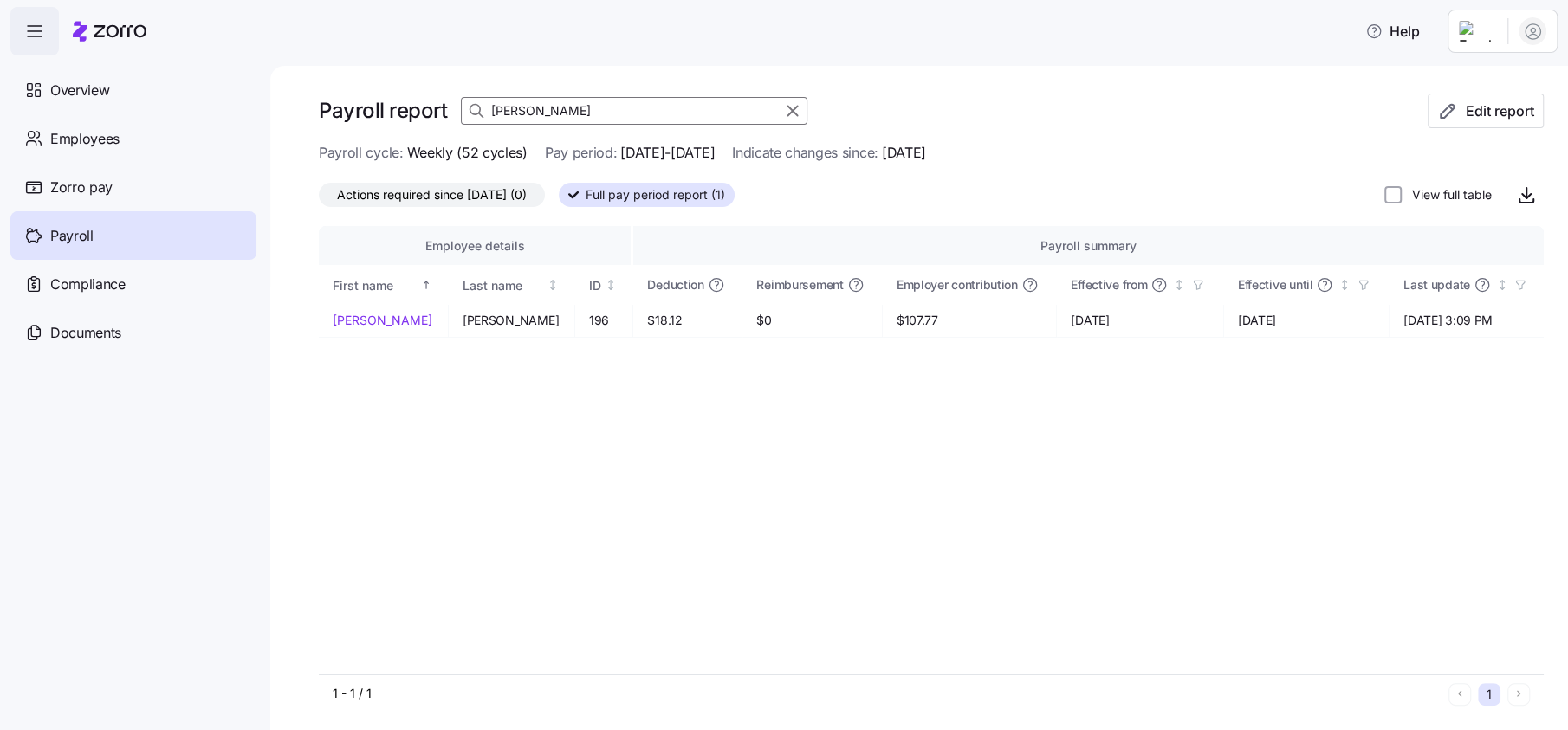
click at [606, 112] on input "lyons" at bounding box center [634, 111] width 346 height 28
click at [608, 112] on input "lyons" at bounding box center [634, 111] width 346 height 28
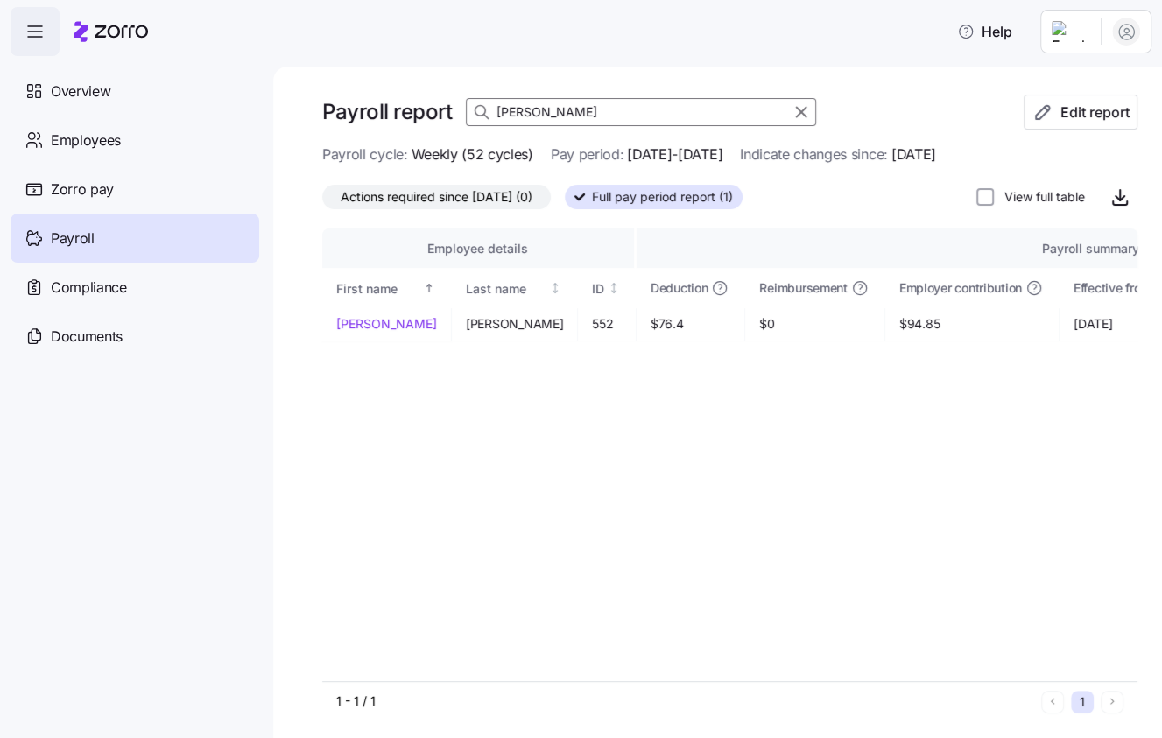
click at [585, 111] on input "macie" at bounding box center [641, 112] width 350 height 28
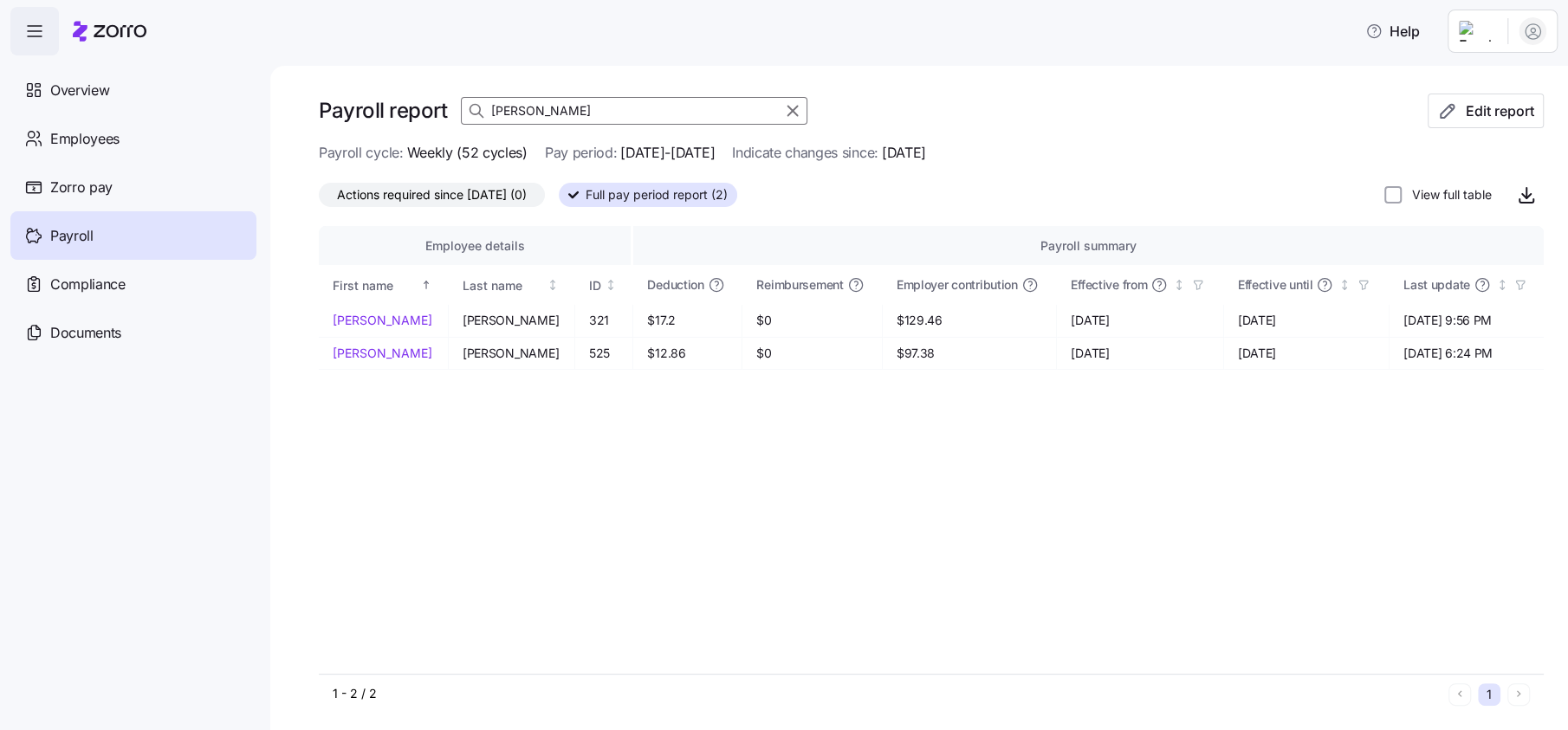
click at [575, 116] on input "dasilva" at bounding box center [634, 111] width 346 height 28
click at [362, 321] on link "SEAN" at bounding box center [383, 320] width 101 height 18
click at [556, 115] on input "lyons" at bounding box center [634, 111] width 346 height 28
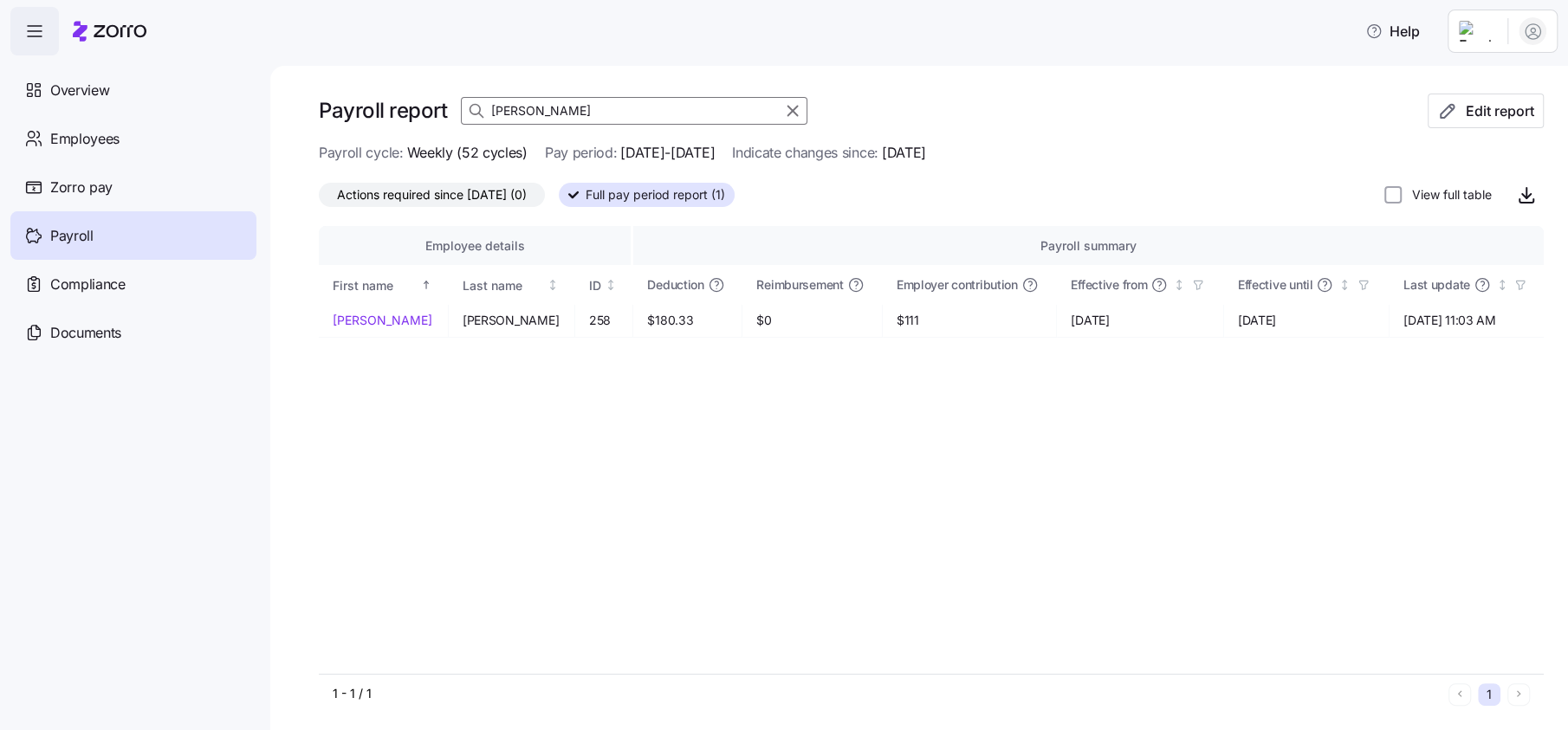
type input "walsh"
click at [362, 319] on link "JACOB" at bounding box center [383, 320] width 101 height 18
click at [548, 102] on input "walsh" at bounding box center [634, 111] width 346 height 28
click at [358, 319] on link "JACOB" at bounding box center [383, 320] width 101 height 18
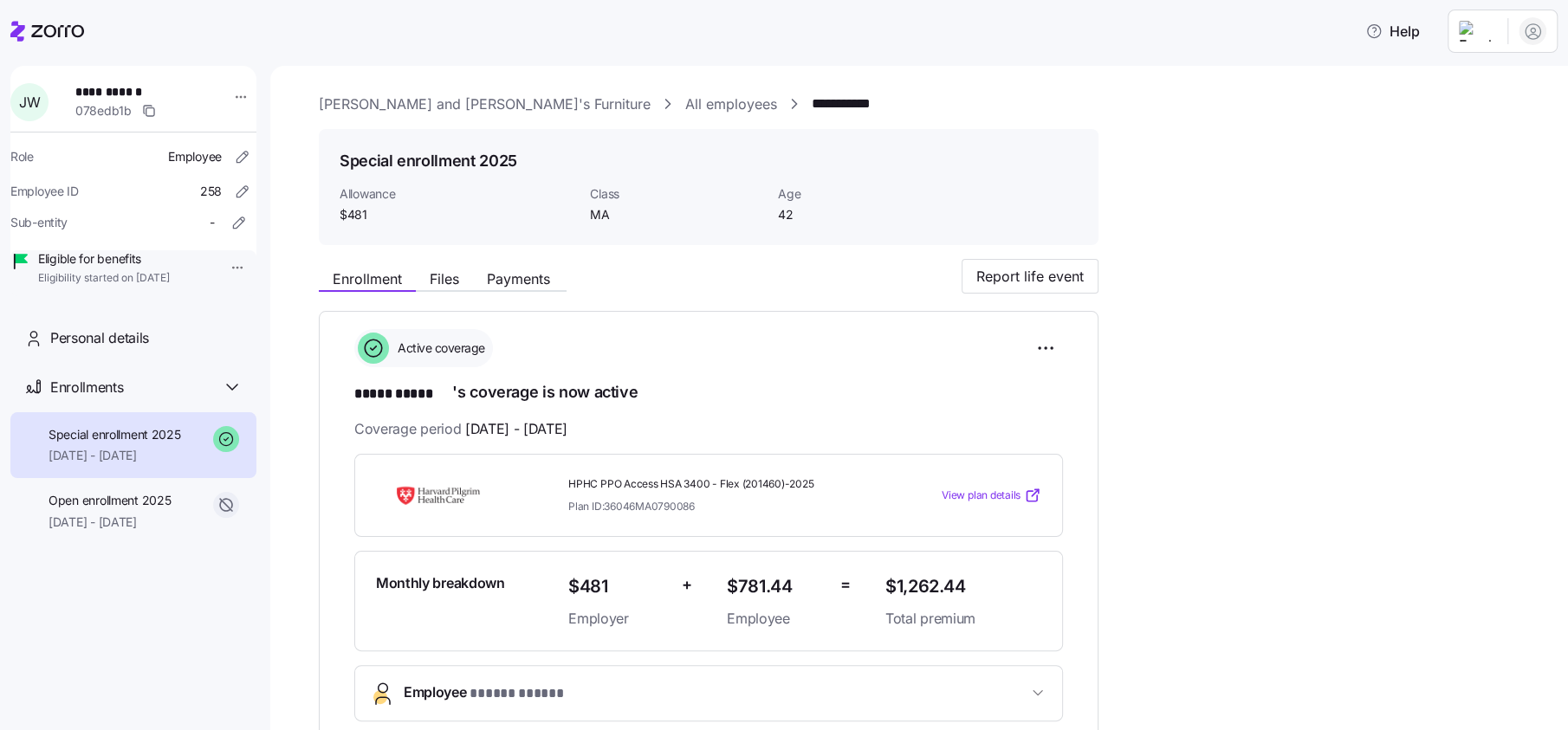
drag, startPoint x: 607, startPoint y: 106, endPoint x: 626, endPoint y: 122, distance: 24.8
click at [686, 106] on link "All employees" at bounding box center [731, 105] width 92 height 22
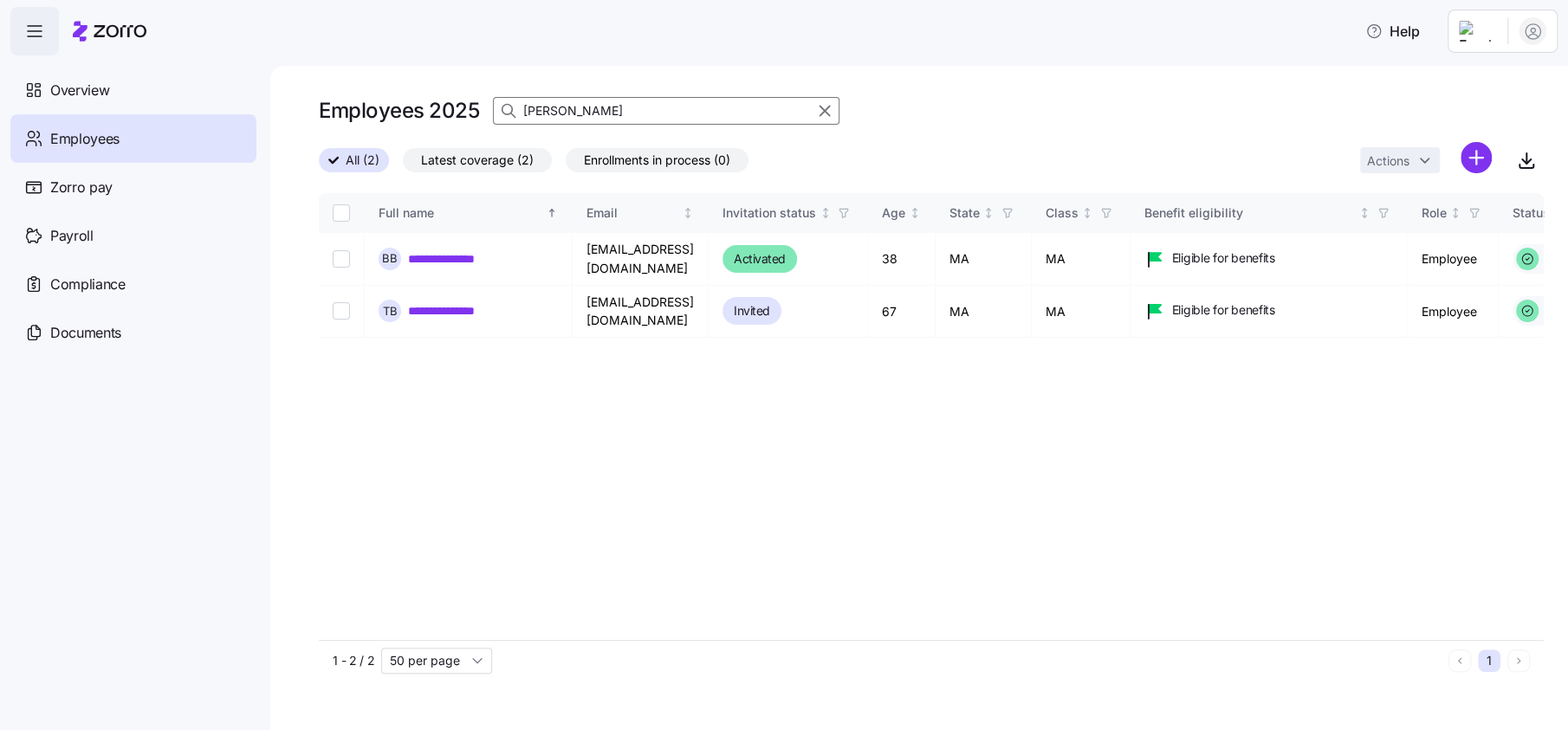
click at [664, 123] on input "barton" at bounding box center [666, 111] width 346 height 28
click at [591, 116] on input "barton" at bounding box center [666, 111] width 346 height 28
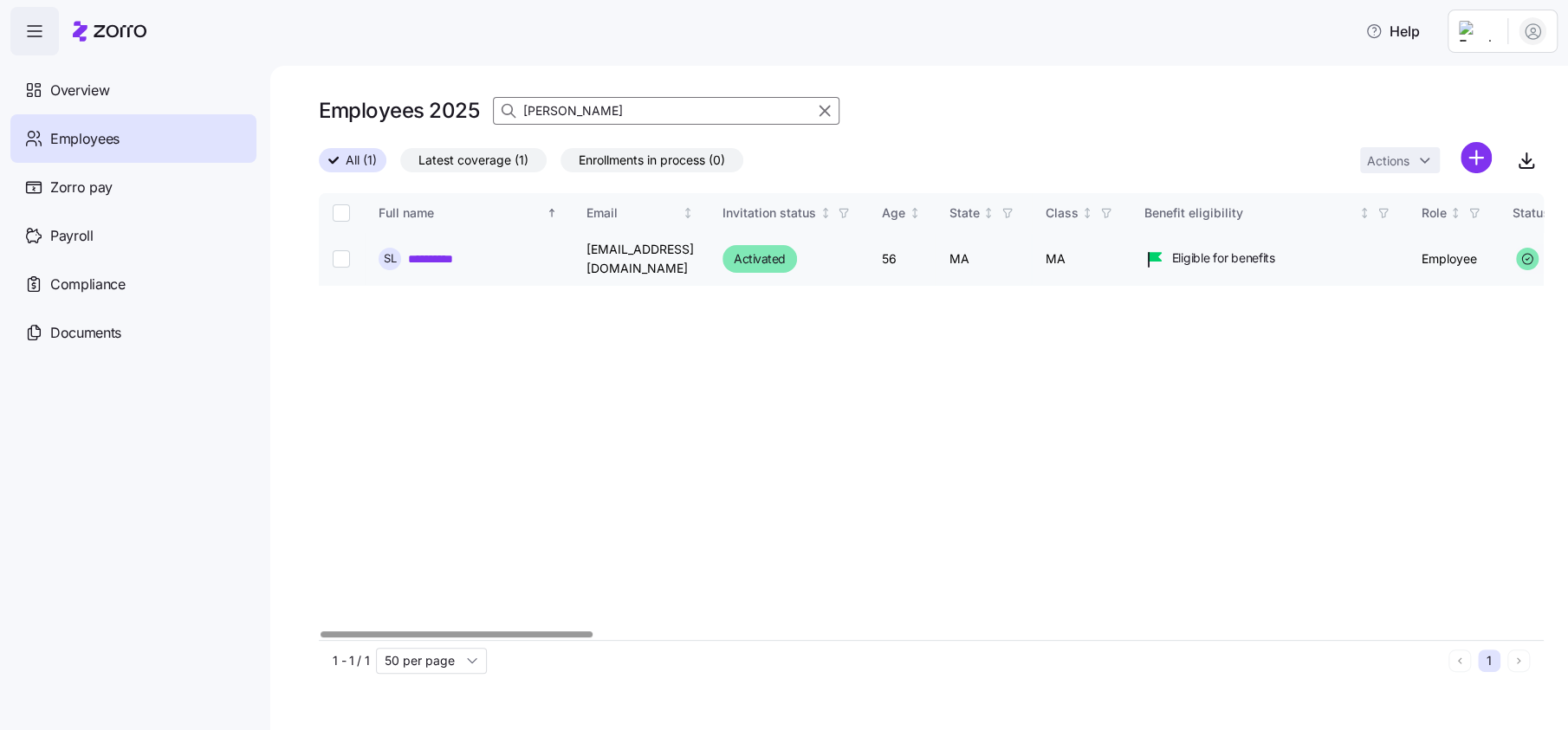
type input "LYONS"
click at [446, 261] on link "**********" at bounding box center [445, 259] width 76 height 18
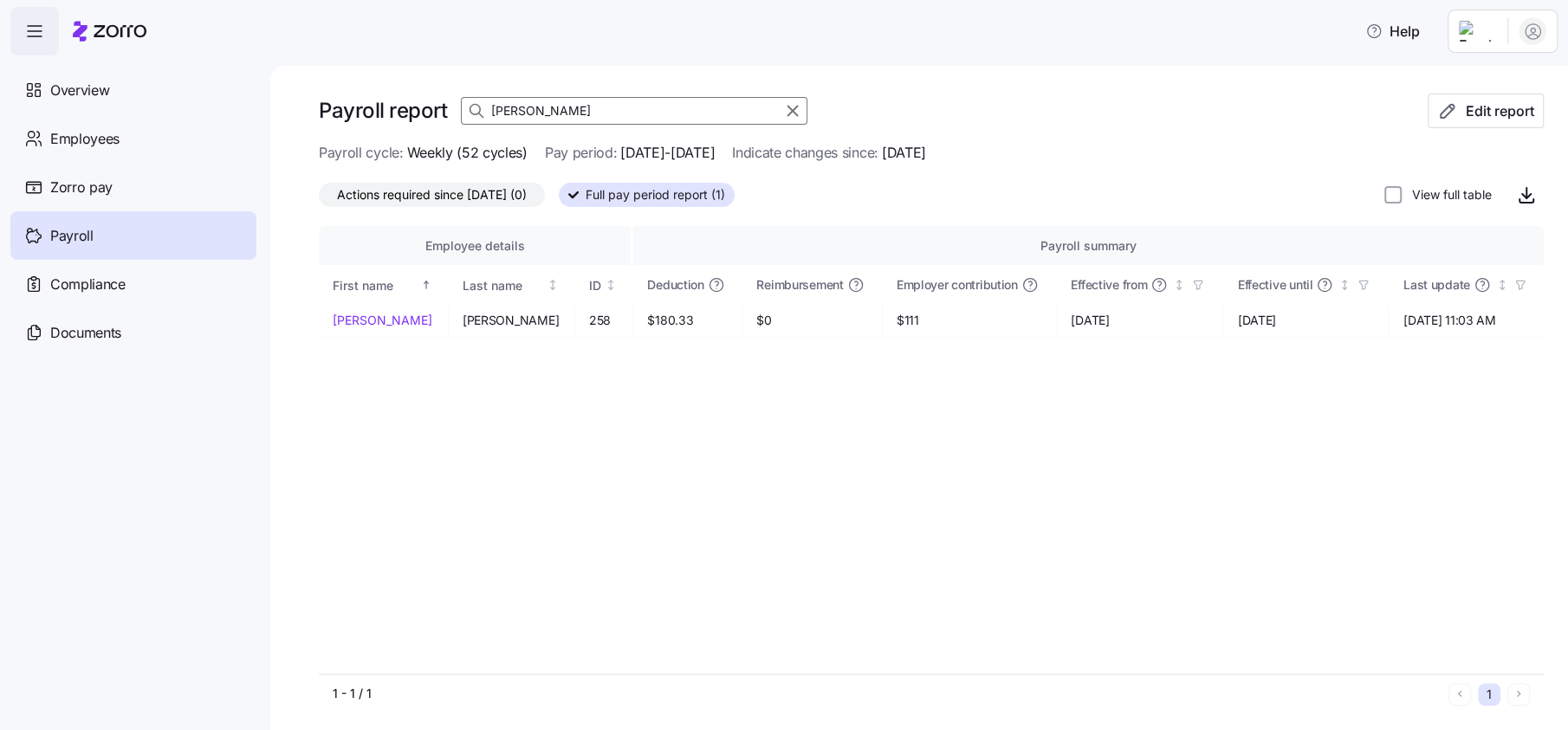
click at [108, 33] on icon at bounding box center [110, 31] width 73 height 21
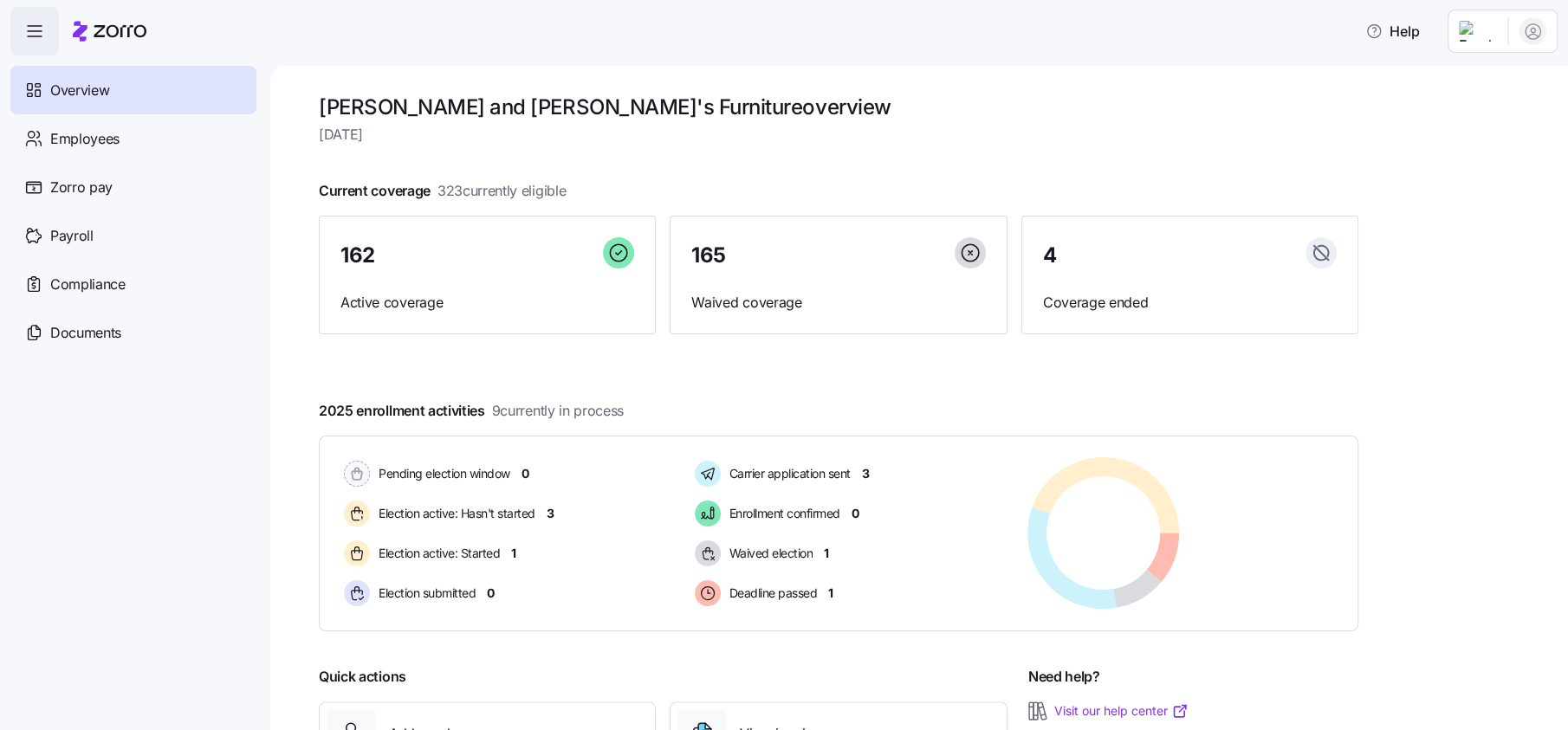
click at [1465, 22] on html "Help Overview Employees Zorro pay Payroll Compliance Documents Bernie and Phyl'…" at bounding box center [784, 360] width 1568 height 720
click at [1472, 176] on div "Log out" at bounding box center [1463, 175] width 67 height 19
